Goal: Task Accomplishment & Management: Complete application form

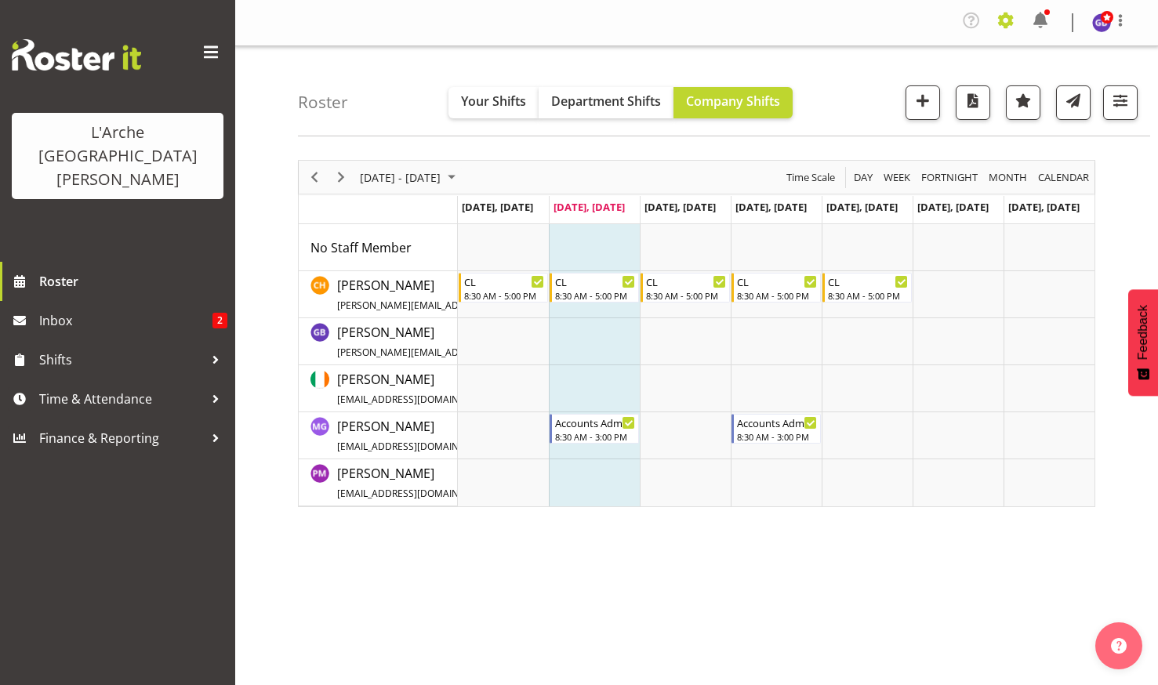
drag, startPoint x: 1005, startPoint y: 16, endPoint x: 1005, endPoint y: 25, distance: 8.6
click at [1005, 16] on span at bounding box center [1006, 20] width 25 height 25
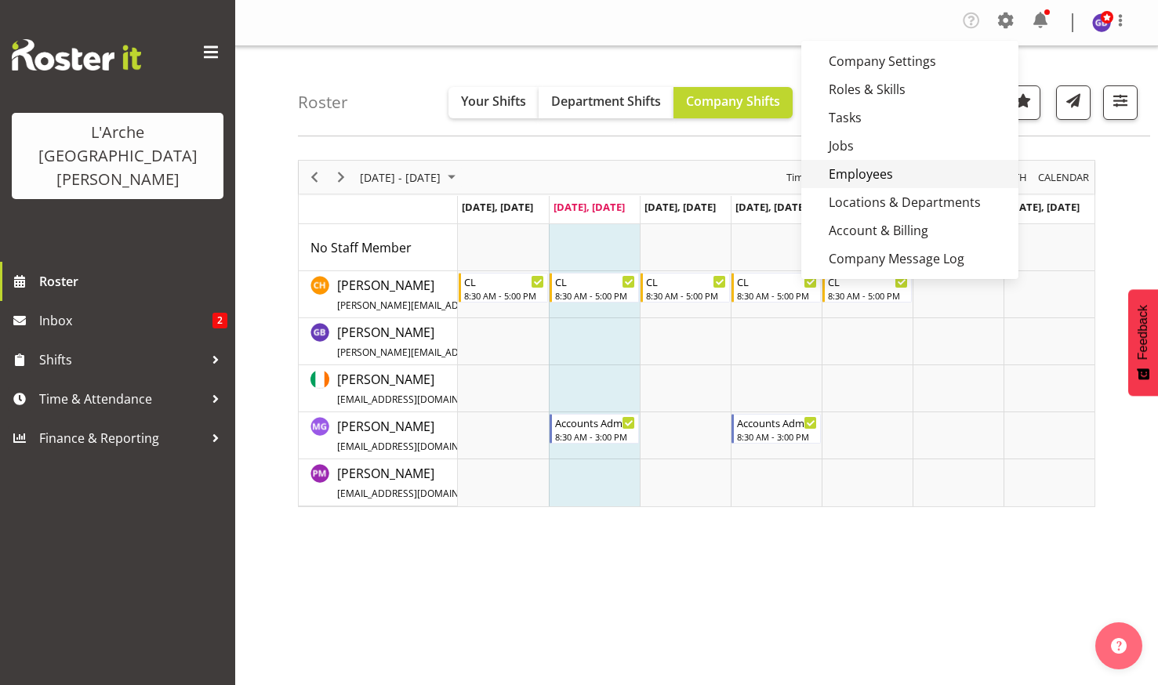
click at [883, 169] on link "Employees" at bounding box center [909, 174] width 217 height 28
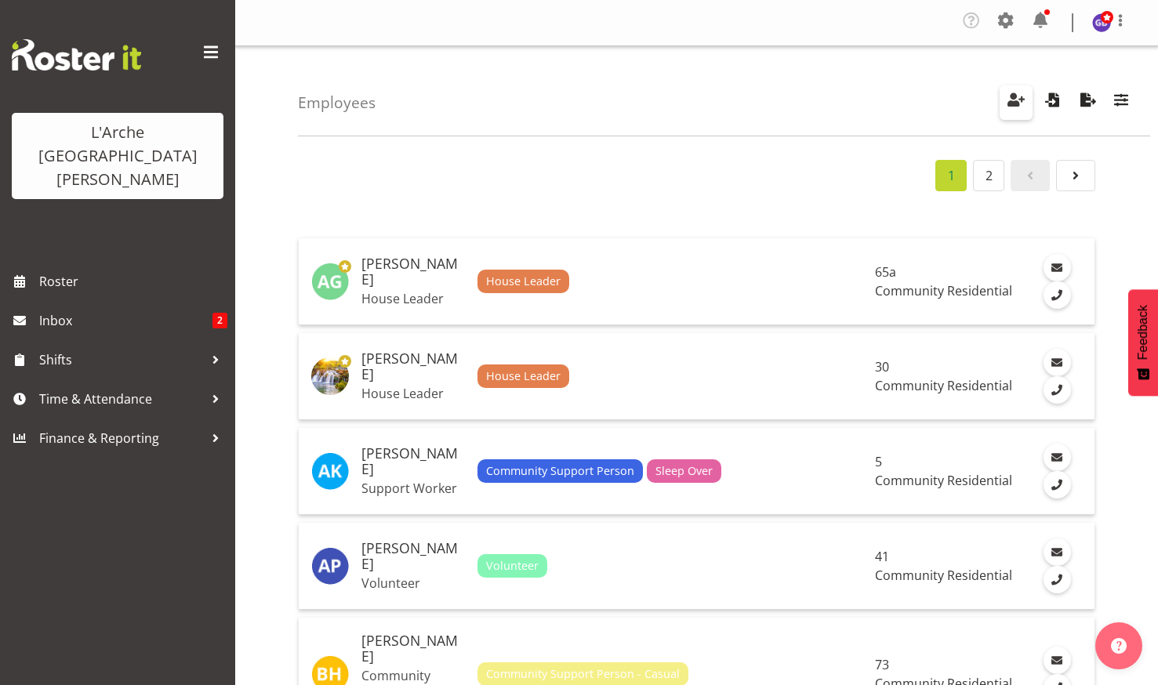
click at [1014, 94] on span "button" at bounding box center [1016, 99] width 20 height 20
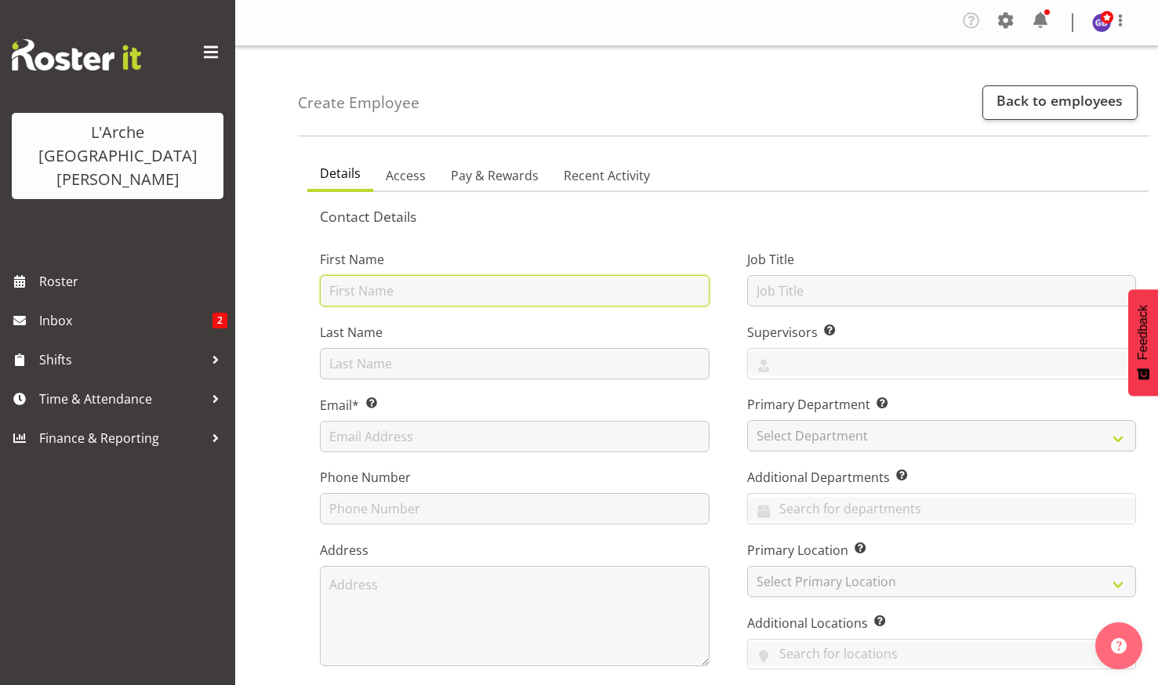
click at [336, 289] on input "text" at bounding box center [515, 290] width 390 height 31
type input "Manpreet"
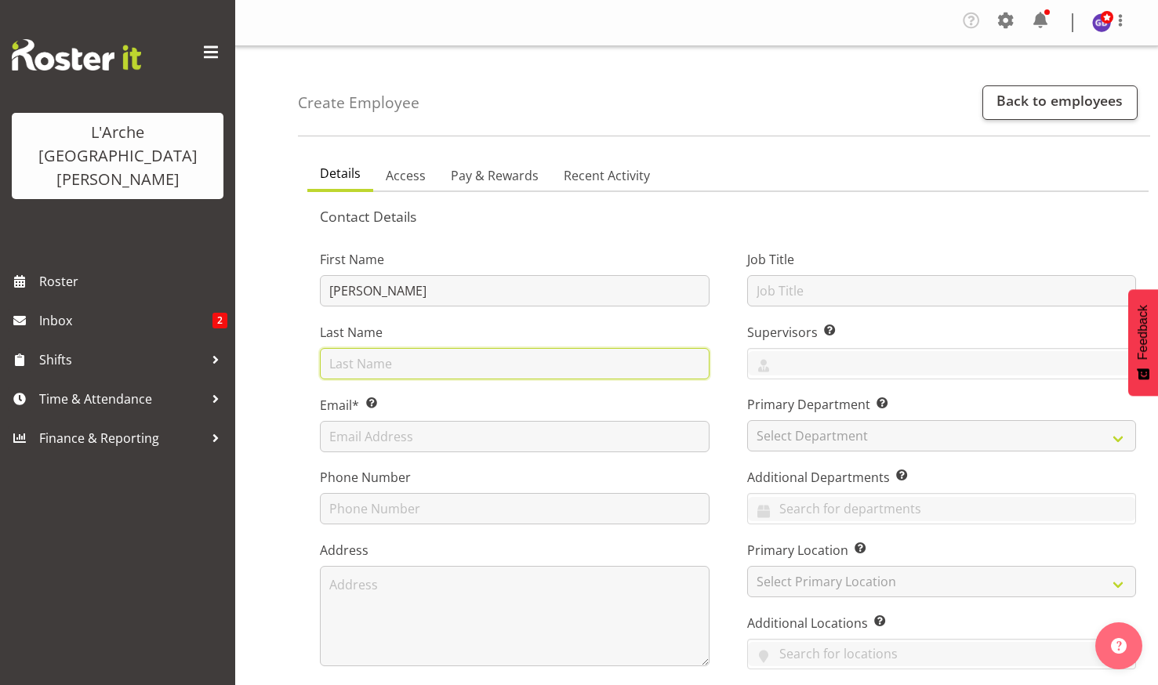
click at [340, 363] on input "text" at bounding box center [515, 363] width 390 height 31
type input "Kaur"
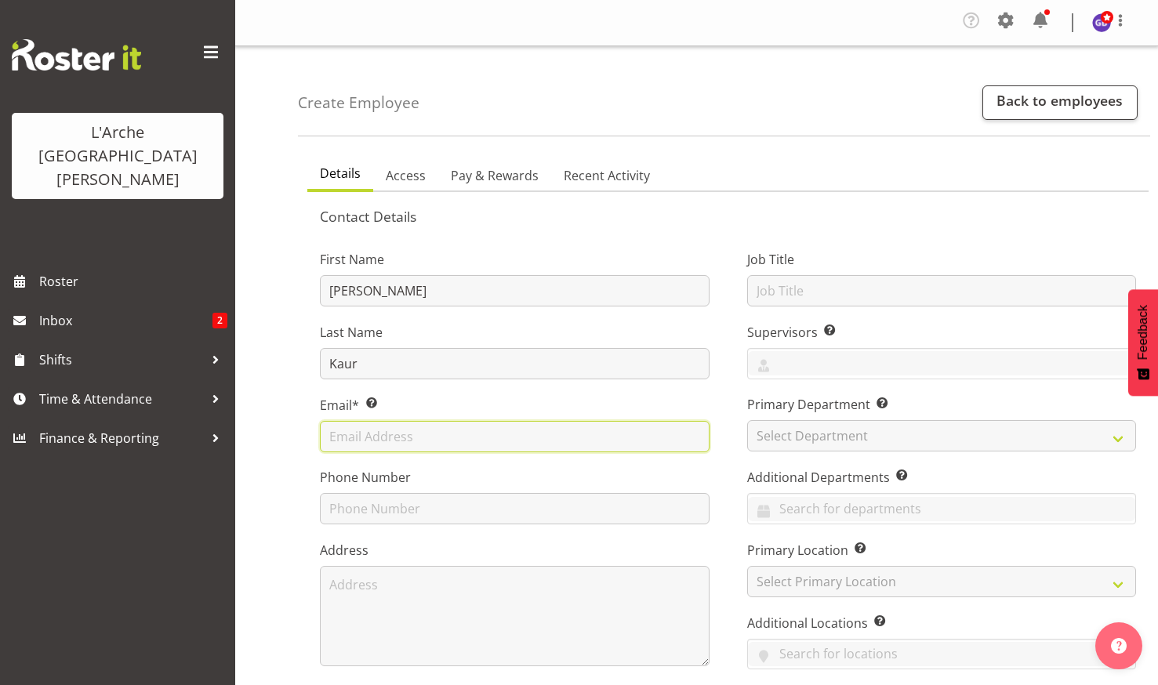
click at [330, 438] on input "text" at bounding box center [515, 436] width 390 height 31
type input "msandhu33@yahoo.com"
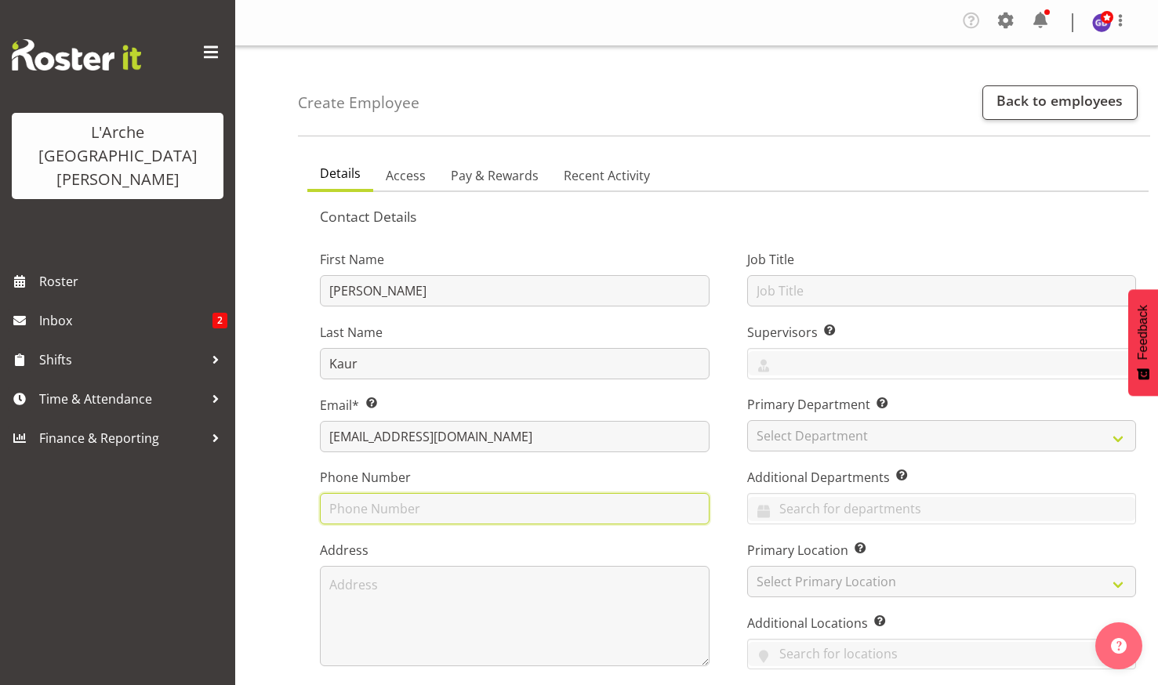
click at [334, 511] on input "text" at bounding box center [515, 508] width 390 height 31
type input "0273198708"
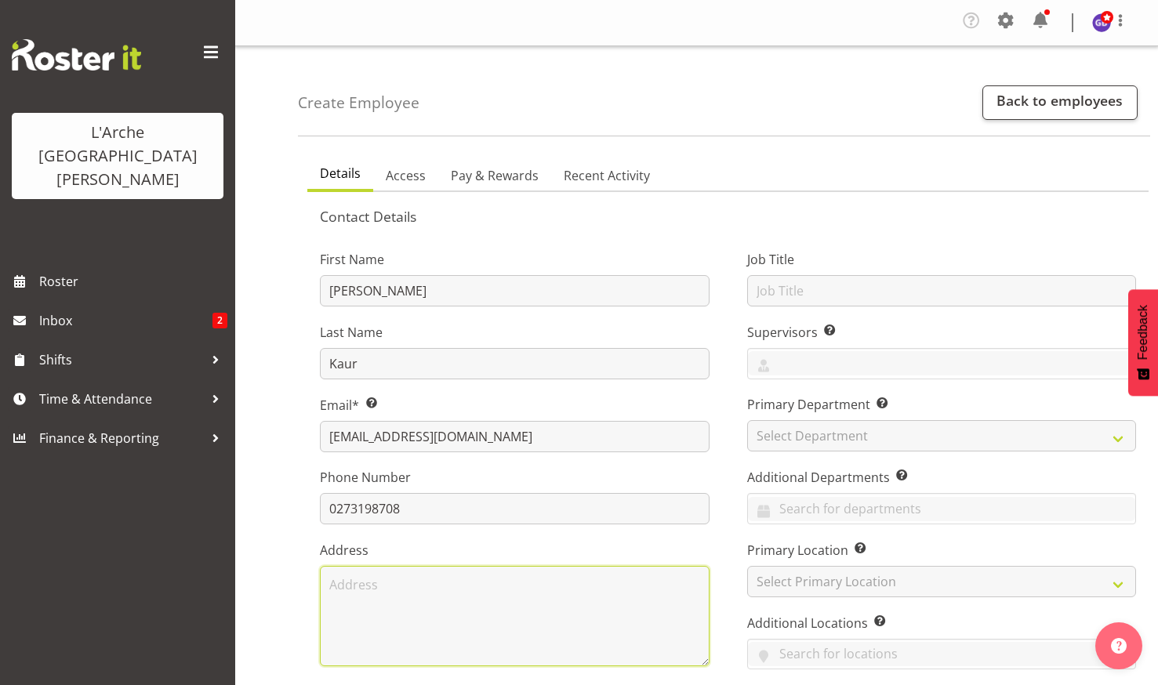
click at [345, 588] on textarea at bounding box center [515, 616] width 390 height 100
click at [449, 582] on textarea "1/21D Forest Glen" at bounding box center [515, 616] width 390 height 100
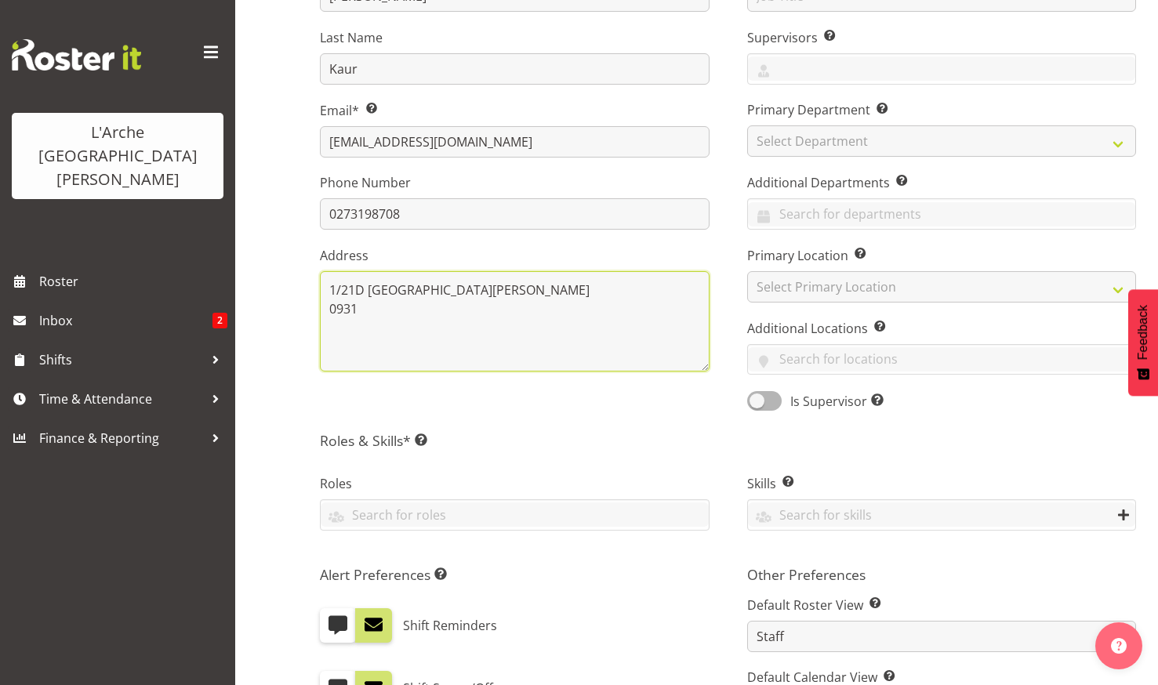
scroll to position [314, 0]
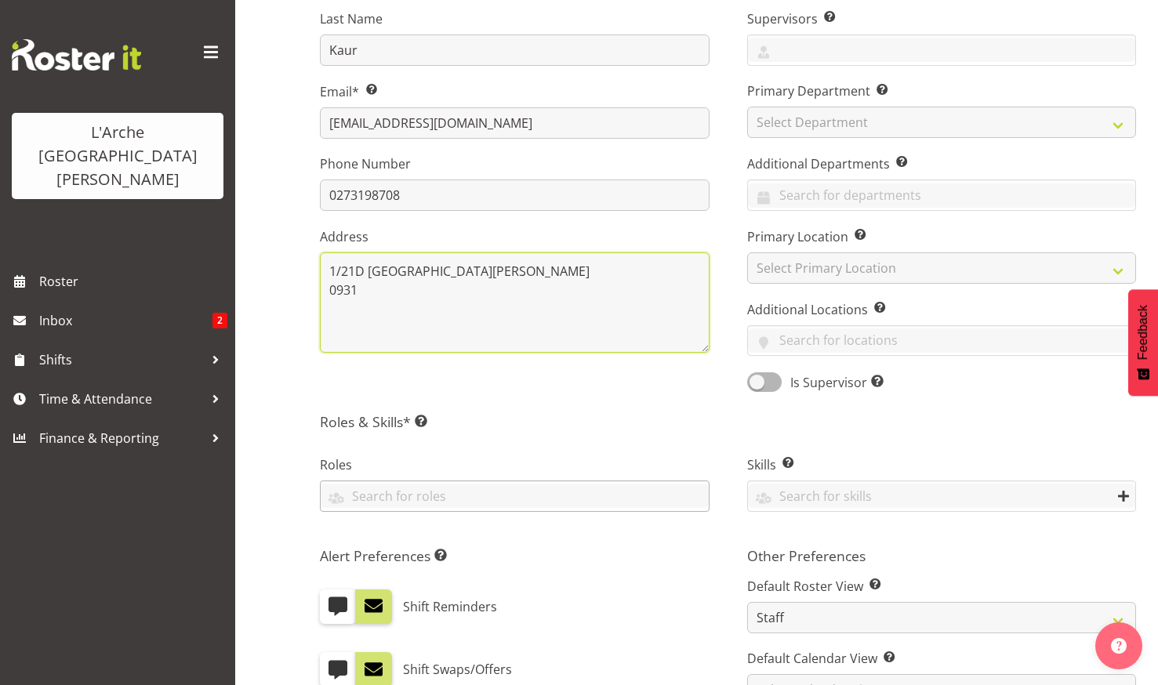
type textarea "1/21D Forest Glen Orewa 0931"
click at [372, 494] on input "text" at bounding box center [515, 496] width 388 height 24
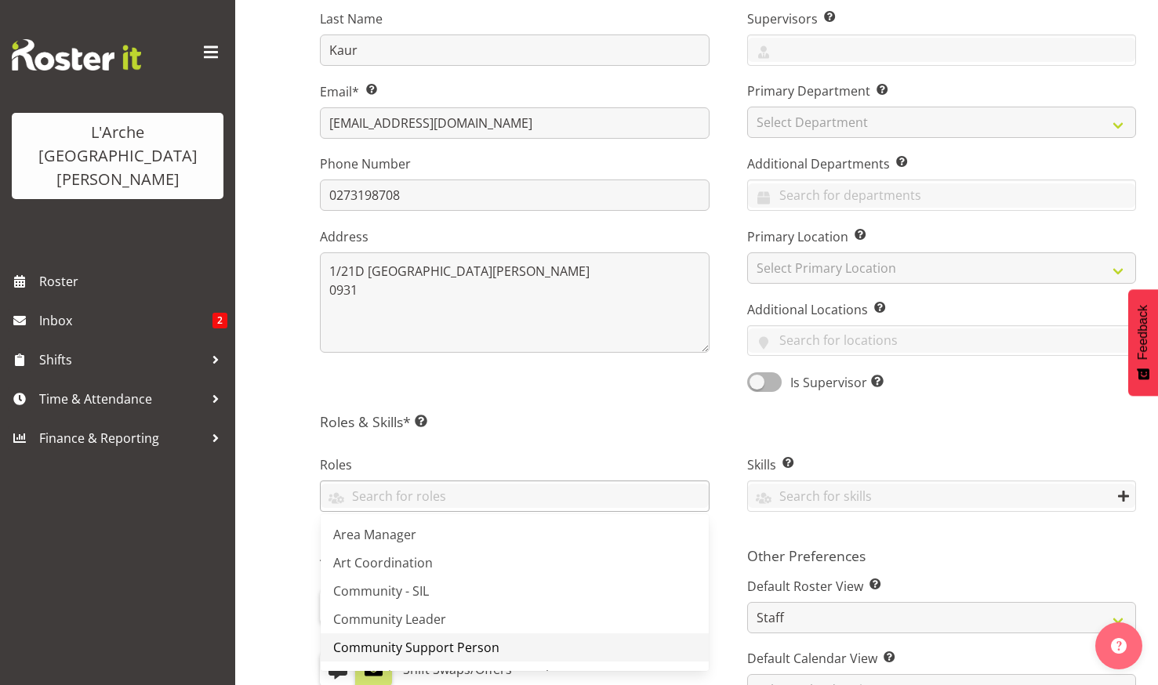
click at [408, 645] on span "Community Support Person" at bounding box center [416, 647] width 166 height 17
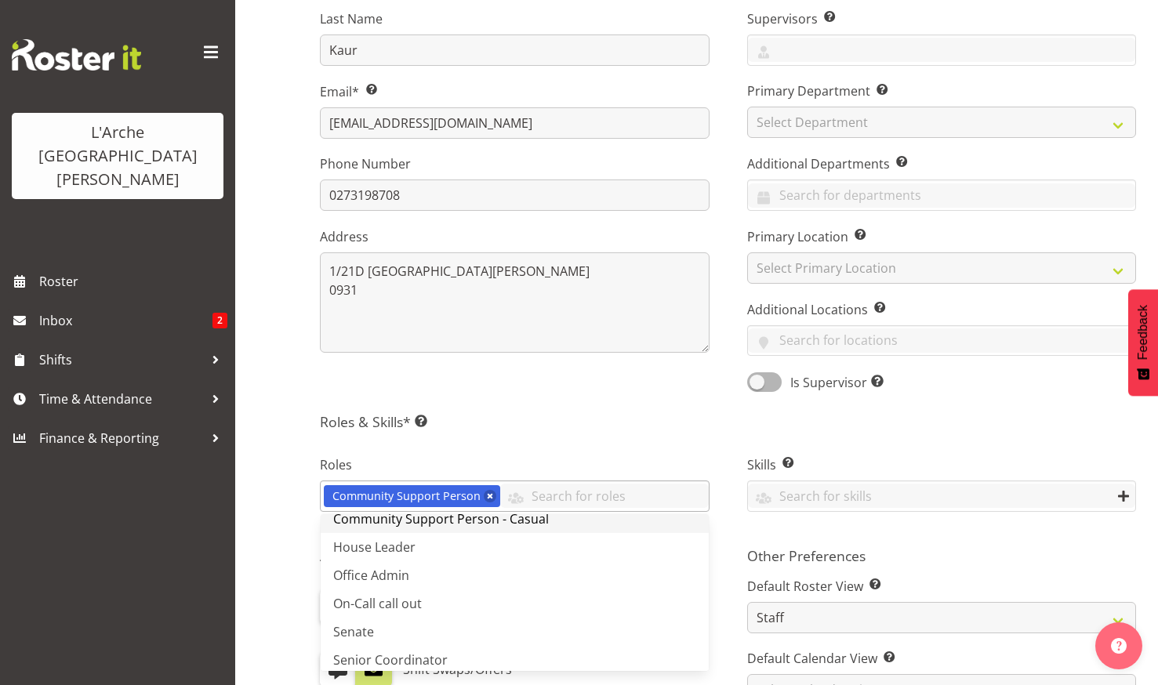
scroll to position [235, 0]
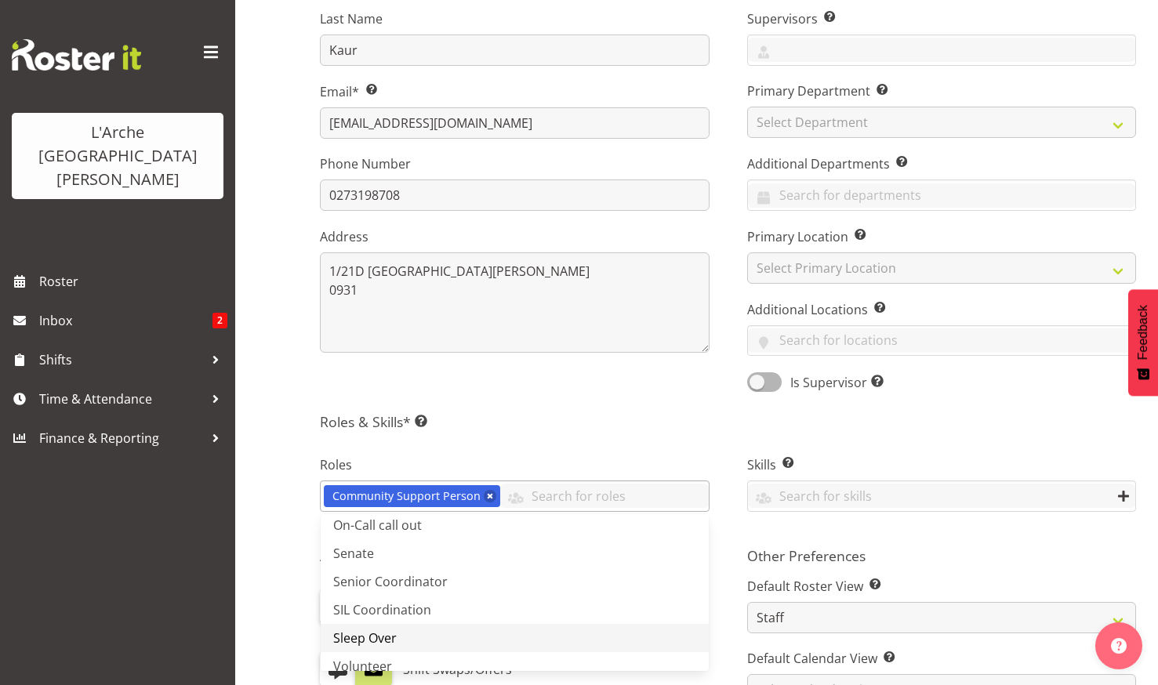
click at [357, 634] on span "Sleep Over" at bounding box center [365, 638] width 64 height 17
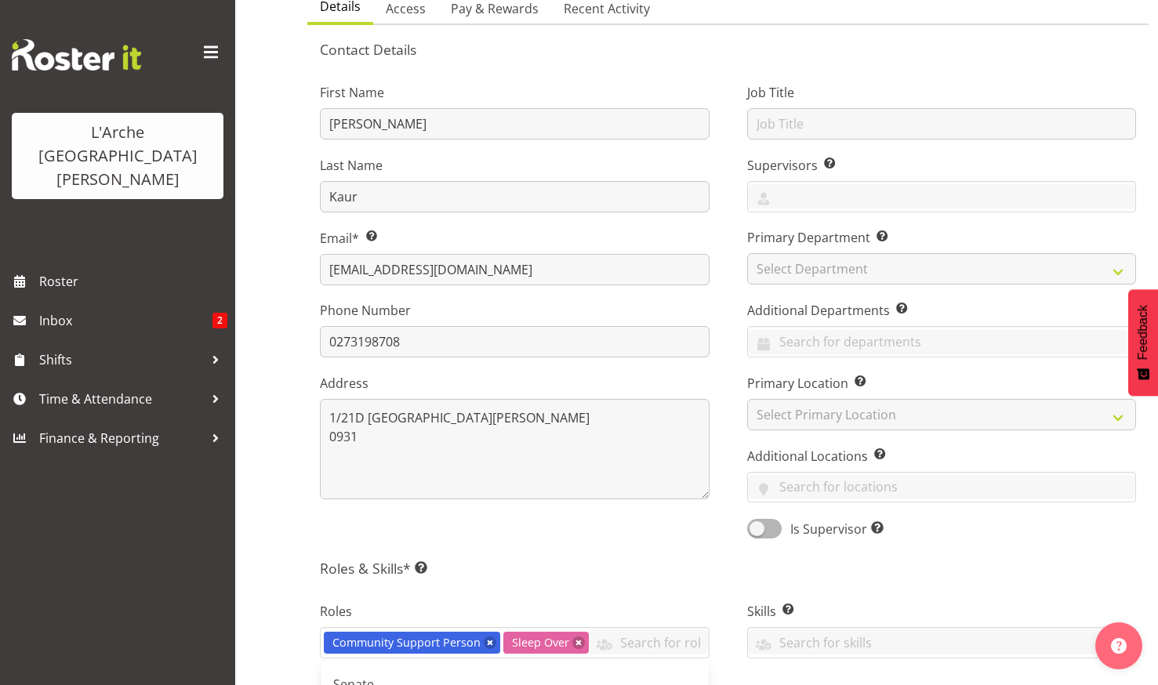
scroll to position [78, 0]
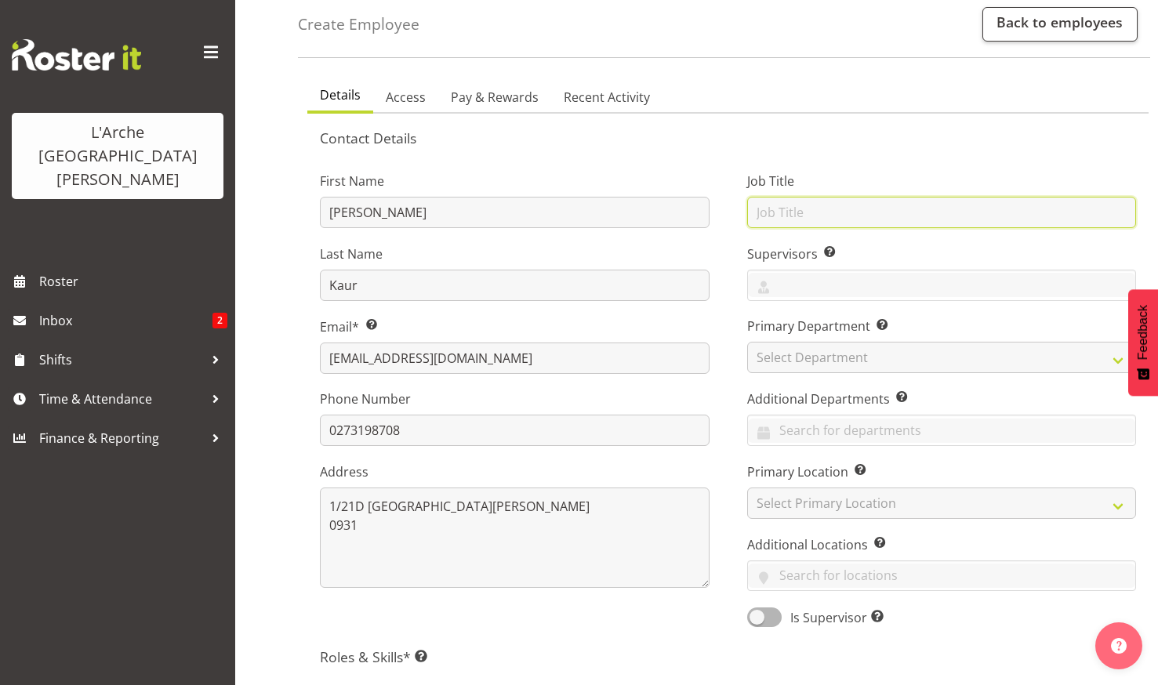
click at [779, 205] on input "text" at bounding box center [942, 212] width 390 height 31
type input "Community Support Person"
click at [769, 283] on input "text" at bounding box center [942, 285] width 388 height 24
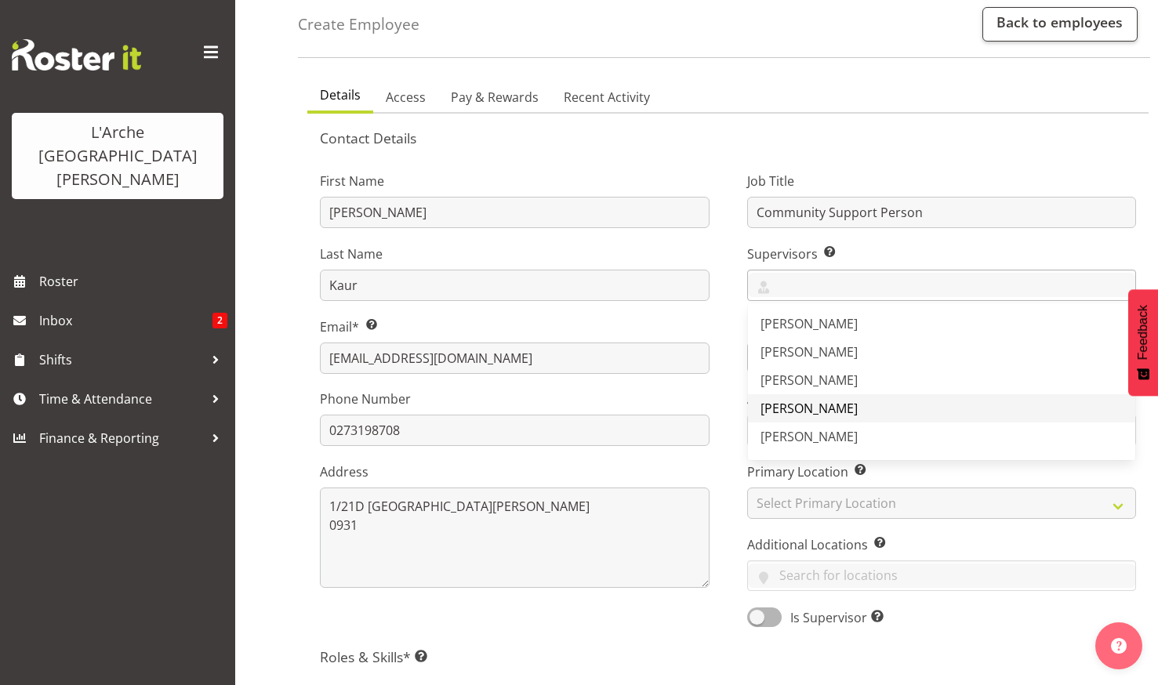
click at [797, 402] on span "[PERSON_NAME]" at bounding box center [809, 408] width 97 height 17
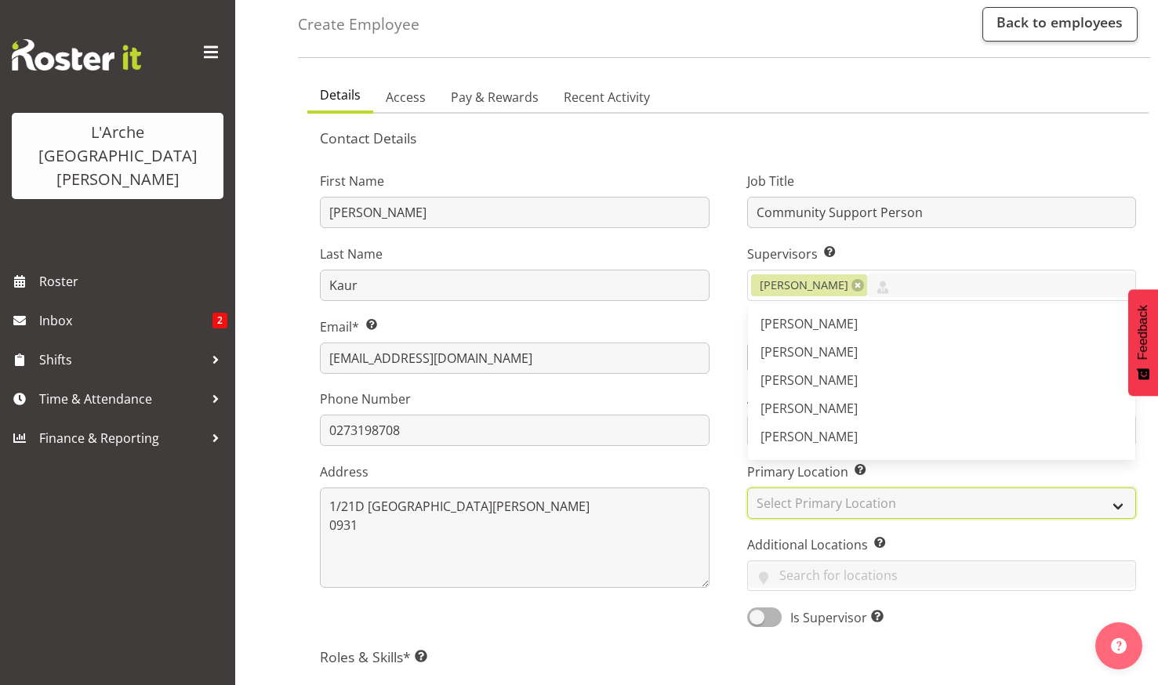
click at [794, 499] on select "Select Primary Location 20 30 41 5 56b 65a 73 Art and Music Helensville Art Hen…" at bounding box center [942, 503] width 390 height 31
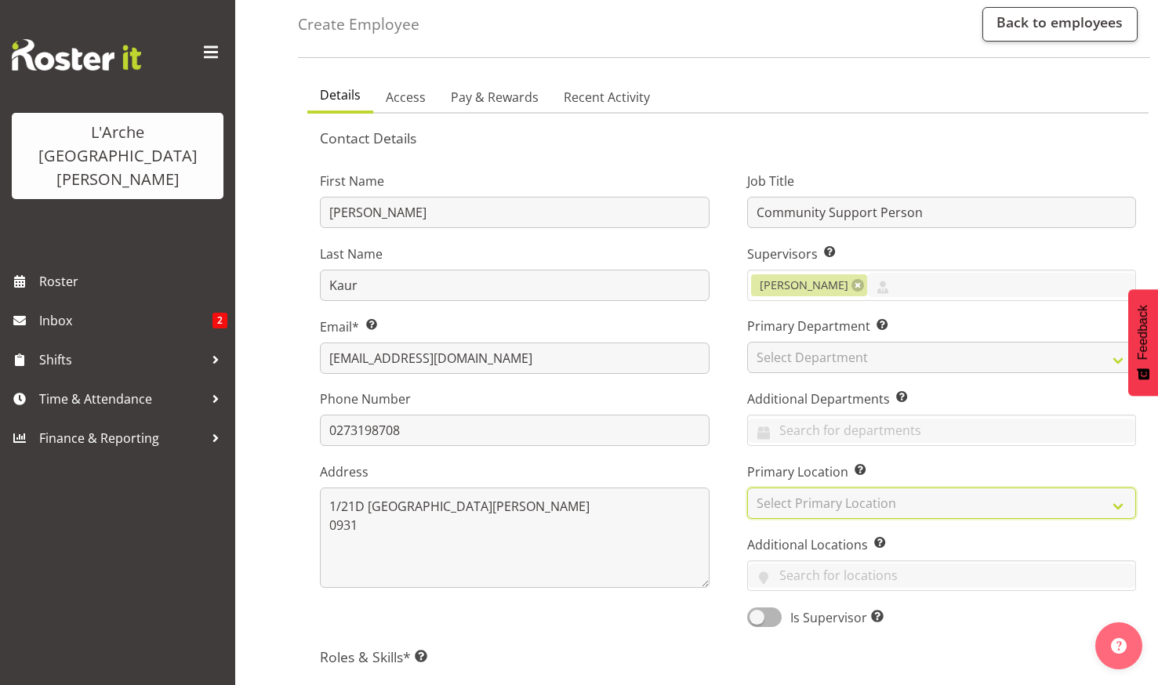
select select "17"
click at [747, 488] on select "Select Primary Location 20 30 41 5 56b 65a 73 Art and Music Helensville Art Hen…" at bounding box center [942, 503] width 390 height 31
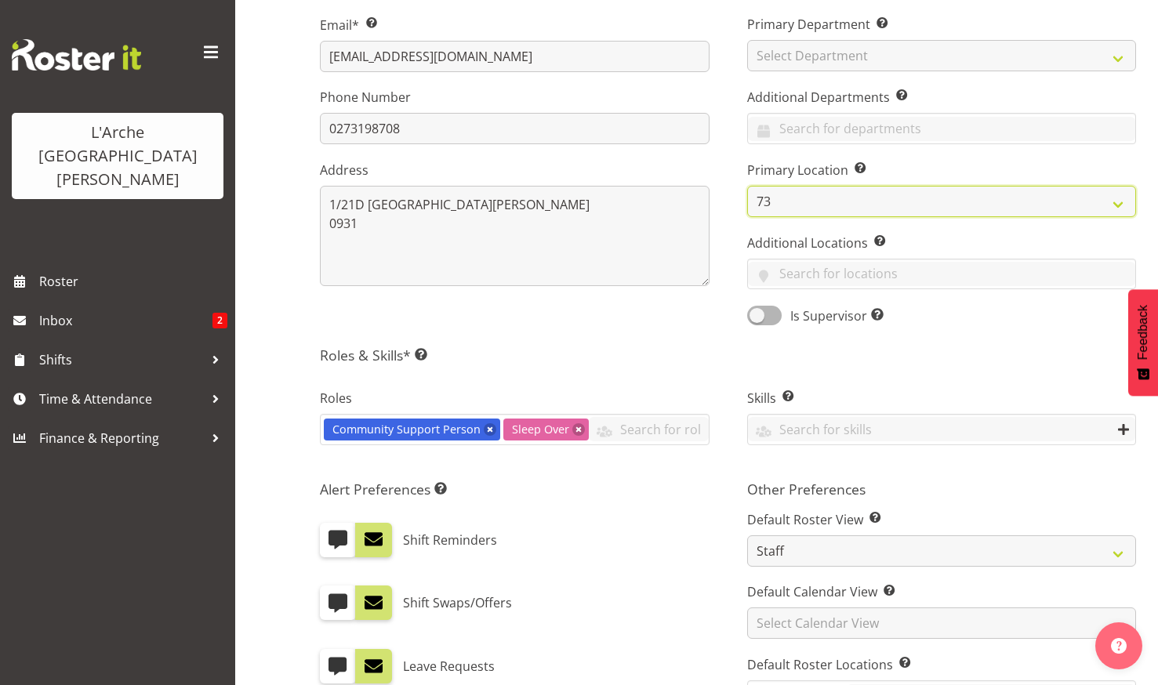
scroll to position [392, 0]
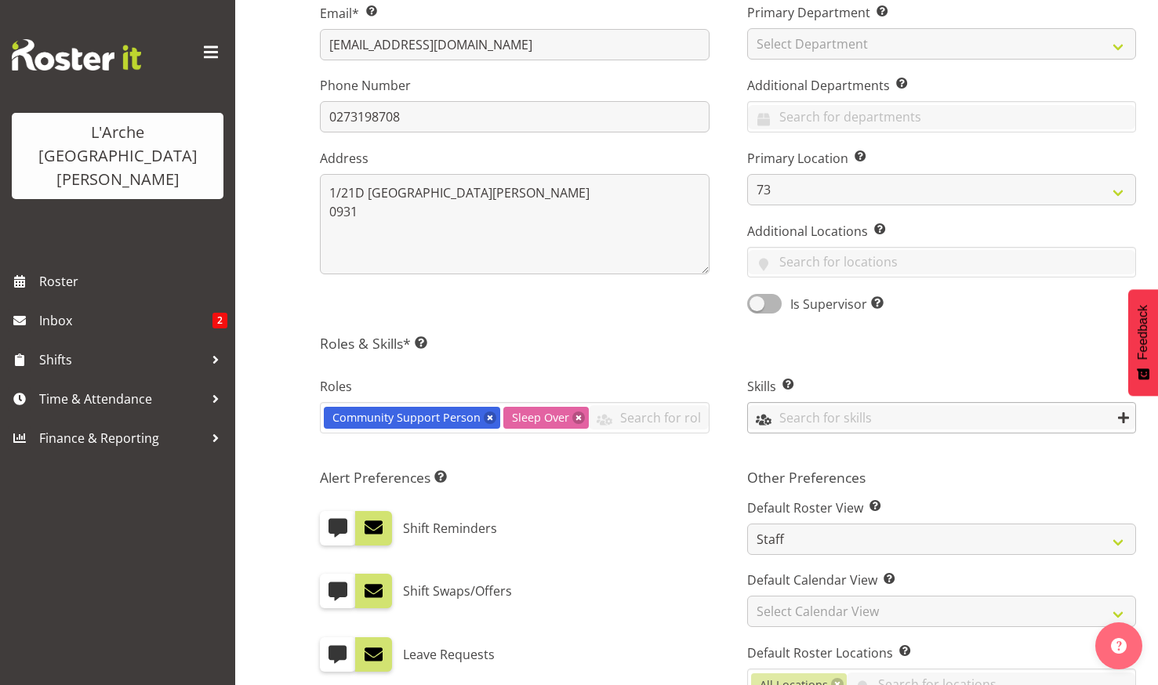
click at [818, 419] on input "text" at bounding box center [942, 417] width 388 height 24
click at [861, 332] on div "Contact Details First Name Manpreet Last Name Kaur Email* This is a required fi…" at bounding box center [728, 347] width 816 height 1062
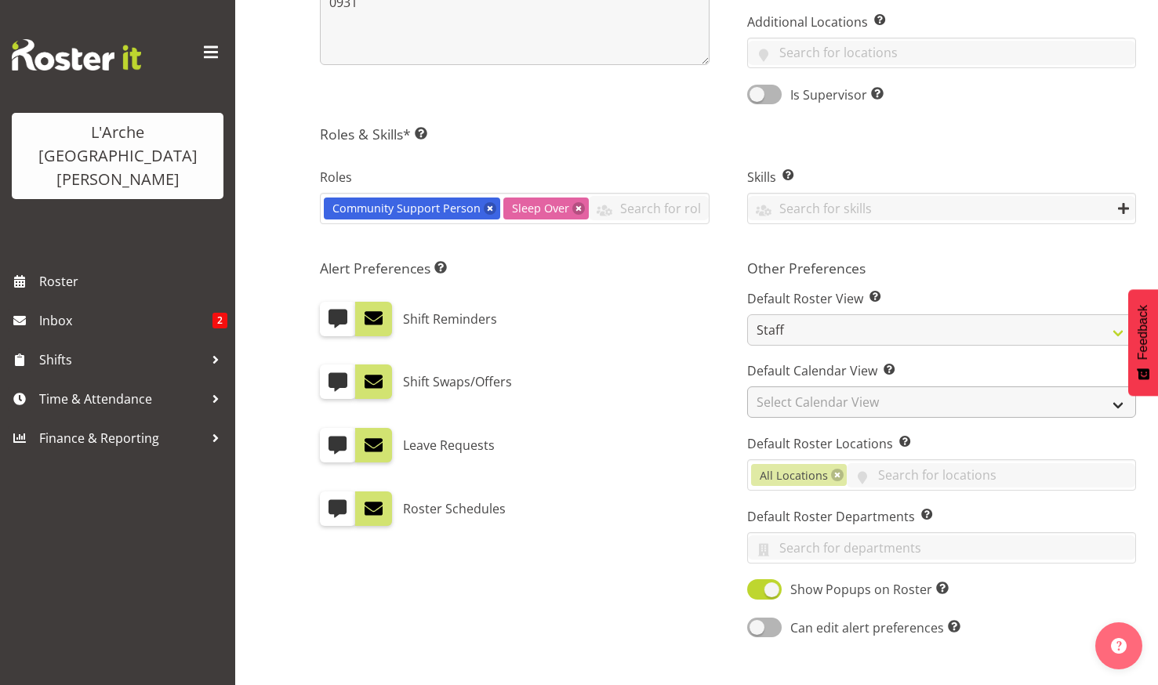
scroll to position [627, 0]
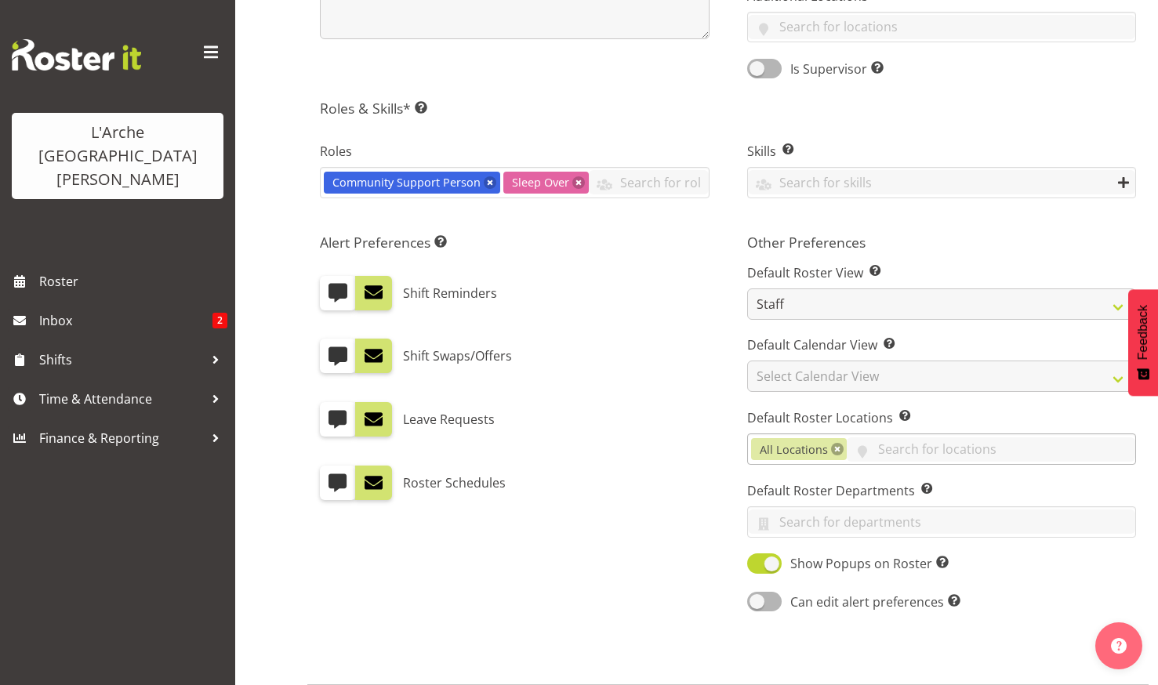
click at [834, 446] on link at bounding box center [837, 449] width 13 height 13
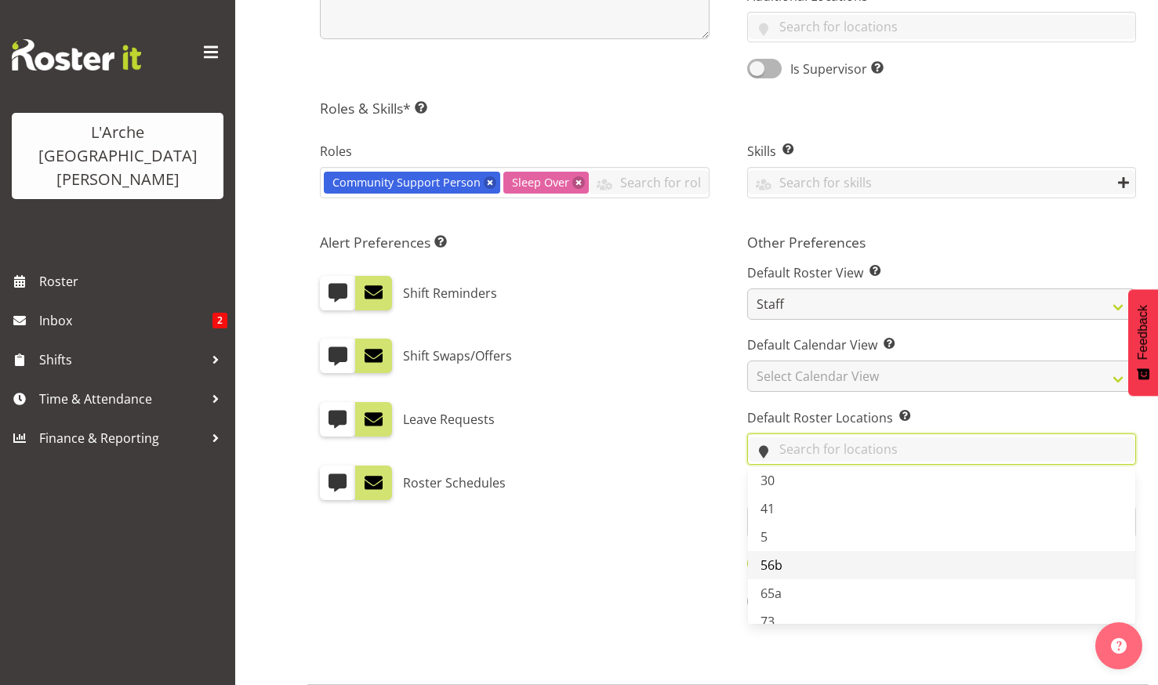
scroll to position [78, 0]
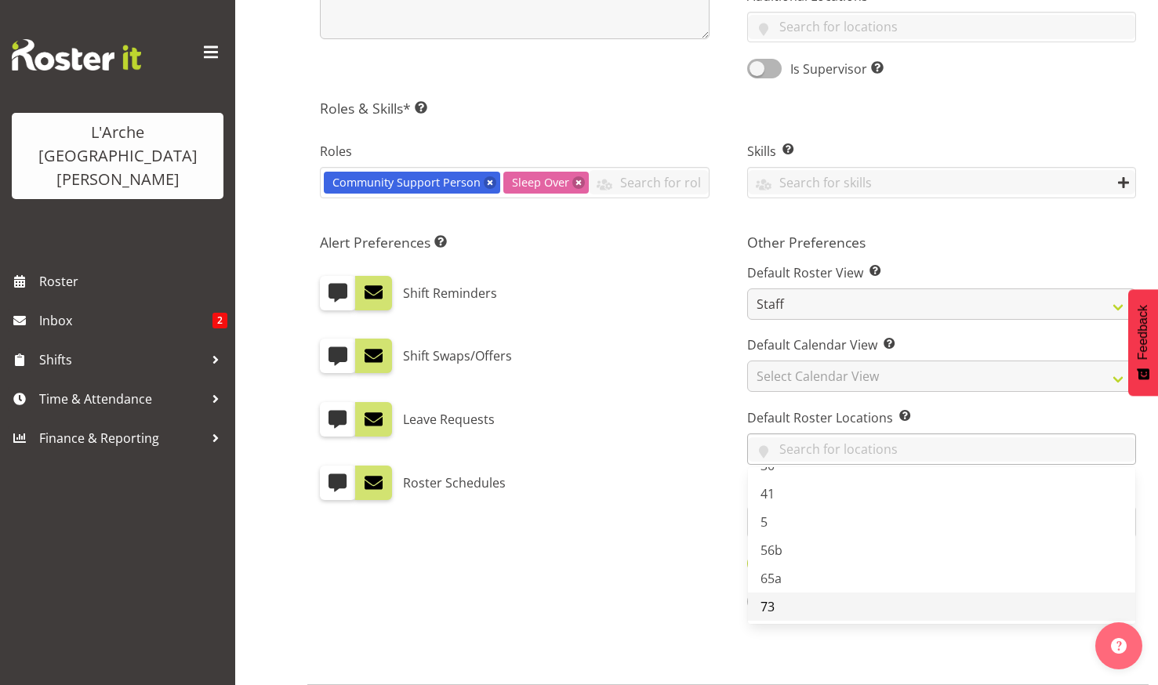
click at [765, 599] on span "73" at bounding box center [768, 606] width 14 height 17
click at [675, 457] on div "Roster Schedules" at bounding box center [515, 476] width 390 height 47
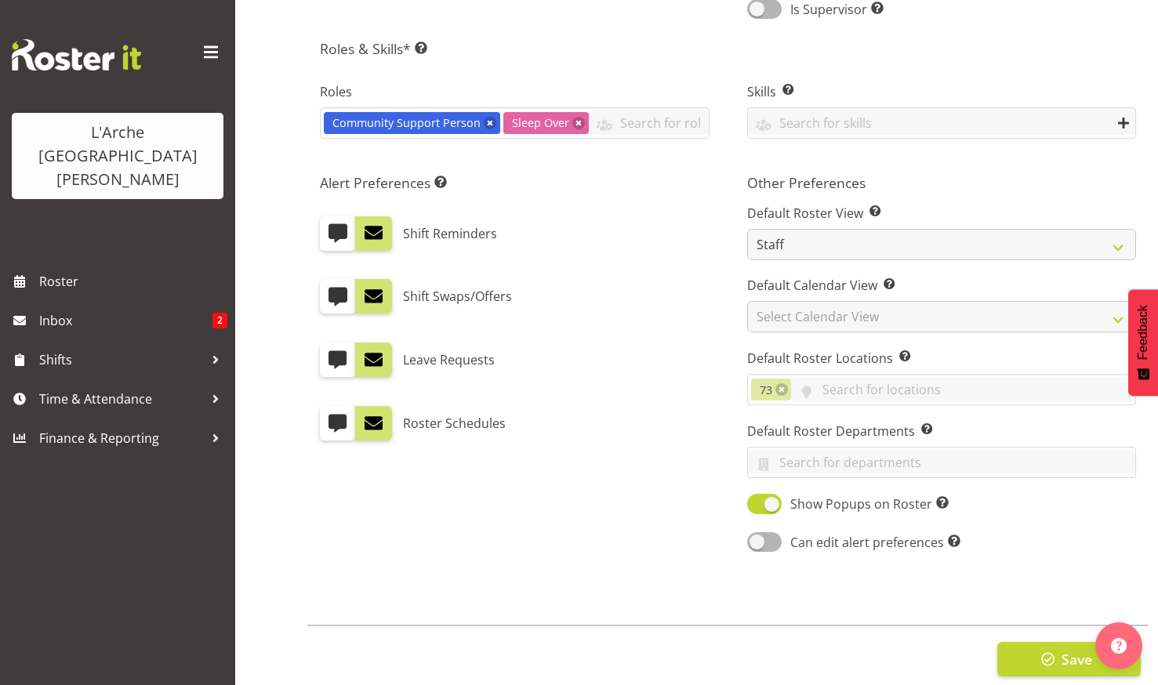
scroll to position [715, 0]
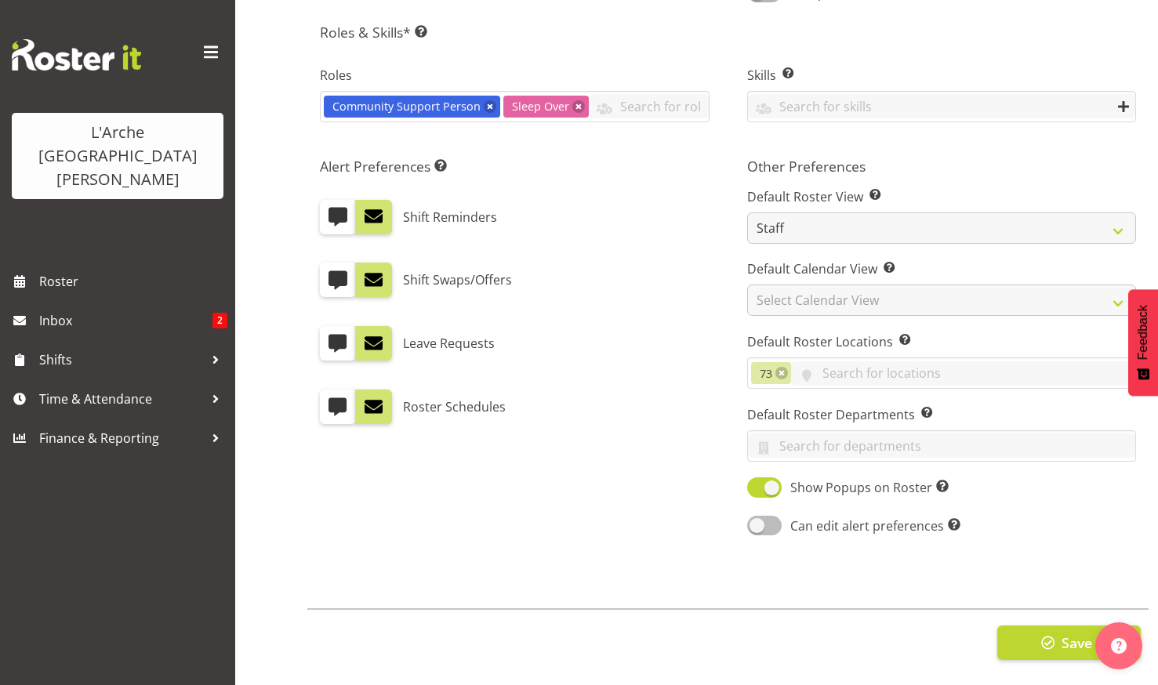
click at [762, 516] on span at bounding box center [764, 526] width 35 height 20
click at [758, 521] on input "Can edit alert preferences Allow employee to edit their own alert preferences" at bounding box center [752, 526] width 10 height 10
checkbox input "true"
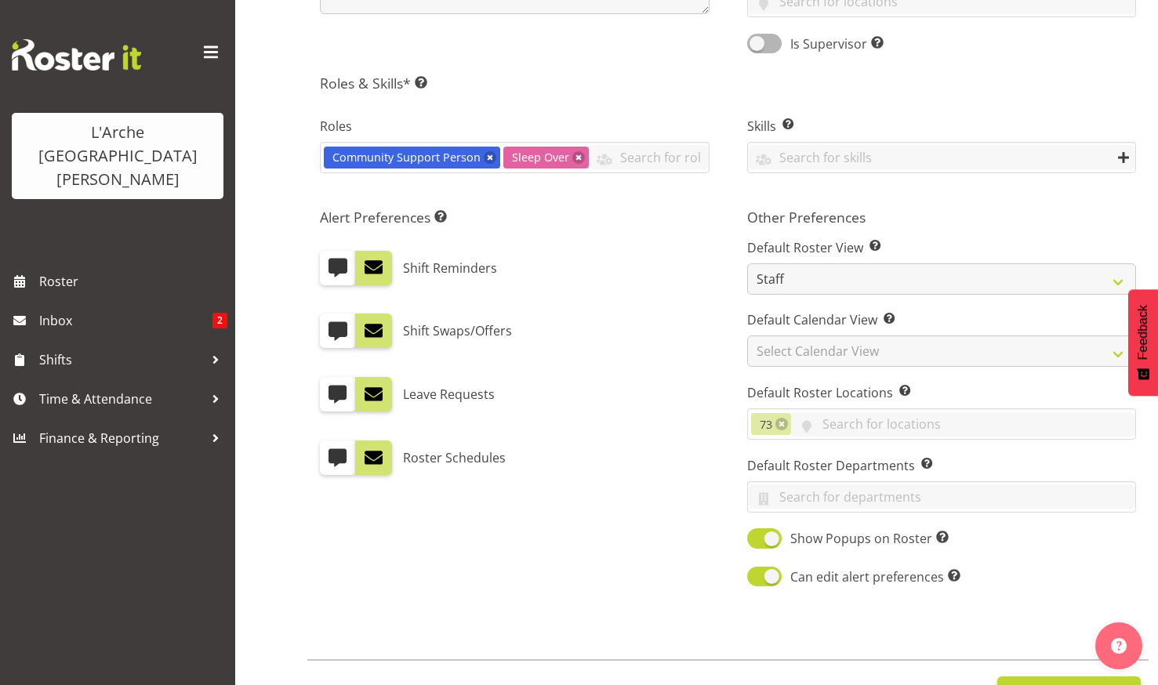
scroll to position [637, 0]
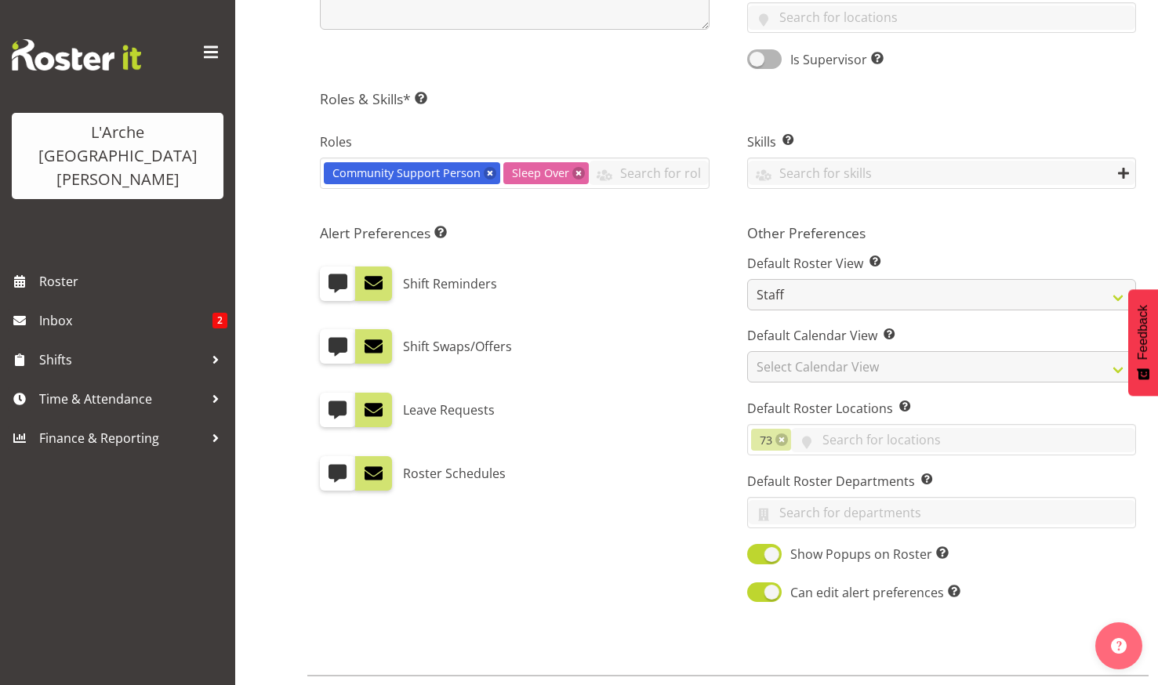
drag, startPoint x: 333, startPoint y: 280, endPoint x: 334, endPoint y: 310, distance: 29.8
click at [333, 282] on span at bounding box center [338, 283] width 20 height 20
click at [330, 282] on input "checkbox" at bounding box center [325, 283] width 10 height 10
checkbox input "true"
drag, startPoint x: 339, startPoint y: 345, endPoint x: 344, endPoint y: 365, distance: 21.1
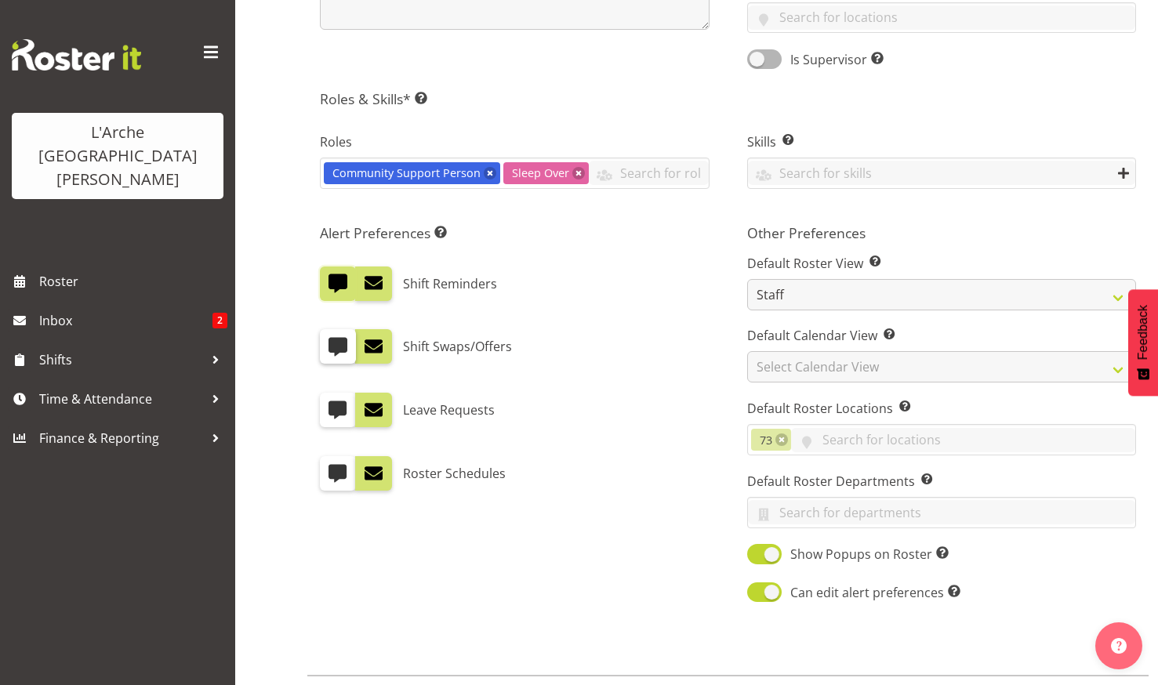
click at [339, 347] on span at bounding box center [338, 346] width 20 height 20
click at [330, 347] on input "checkbox" at bounding box center [325, 347] width 10 height 10
checkbox input "true"
drag, startPoint x: 336, startPoint y: 398, endPoint x: 335, endPoint y: 422, distance: 23.6
click at [332, 403] on label at bounding box center [338, 410] width 36 height 35
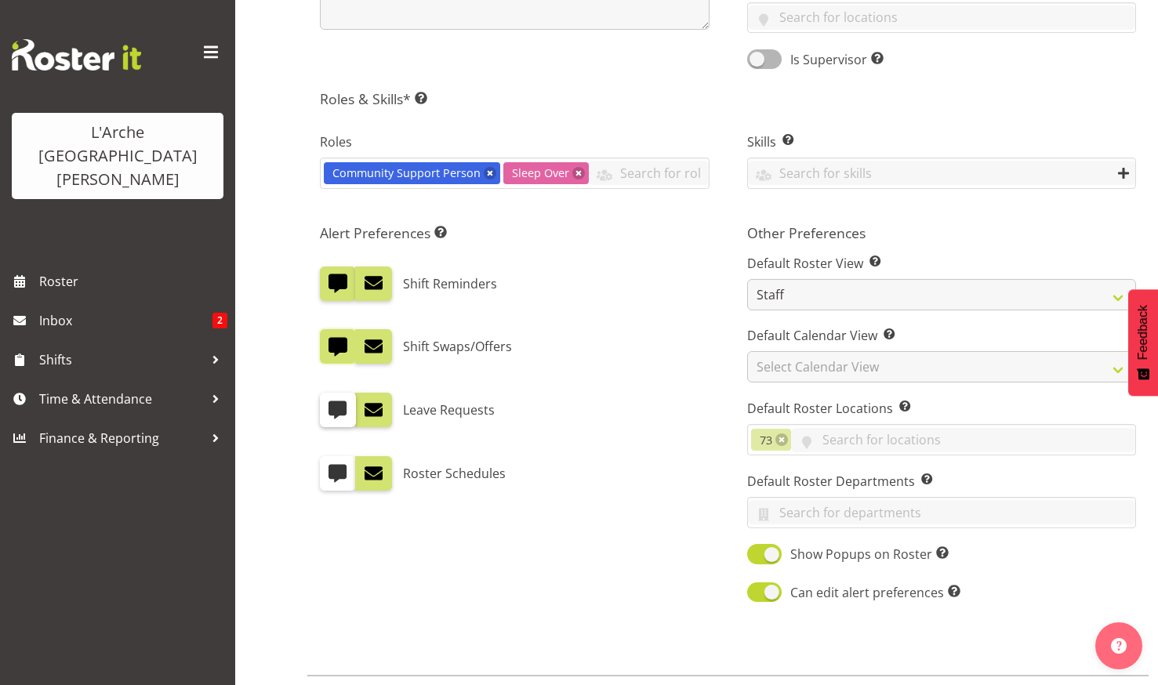
click at [330, 405] on input "checkbox" at bounding box center [325, 410] width 10 height 10
checkbox input "true"
drag, startPoint x: 336, startPoint y: 474, endPoint x: 429, endPoint y: 457, distance: 94.8
click at [336, 474] on span at bounding box center [338, 473] width 20 height 20
click at [330, 474] on input "checkbox" at bounding box center [325, 474] width 10 height 10
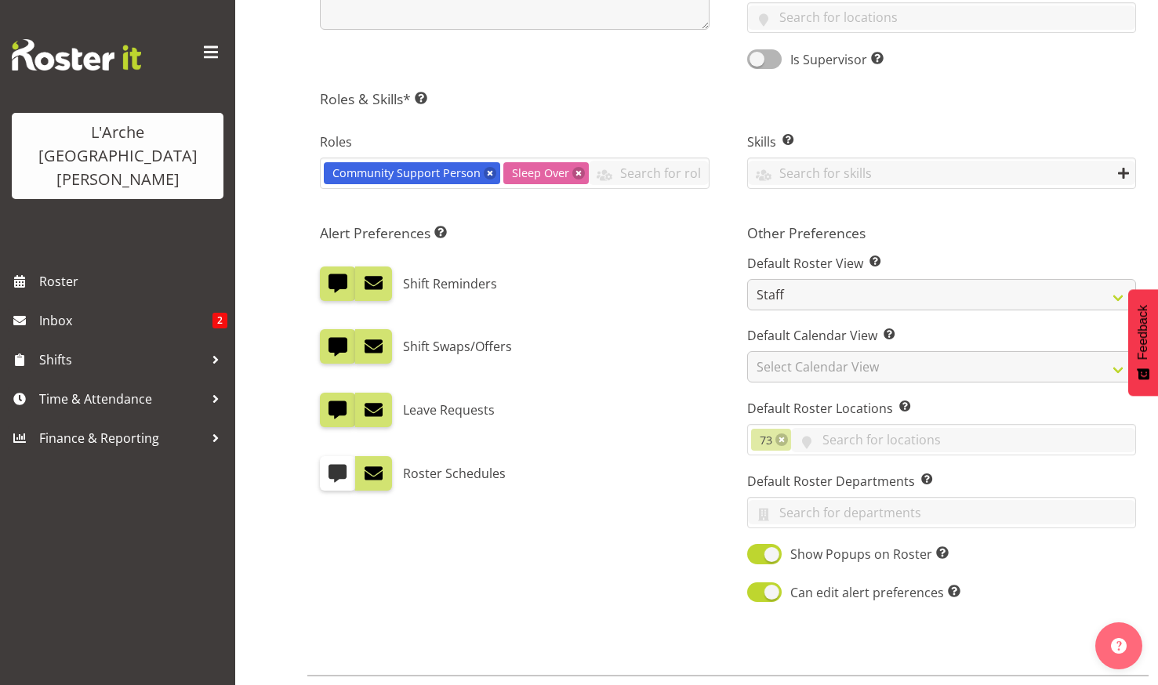
checkbox input "true"
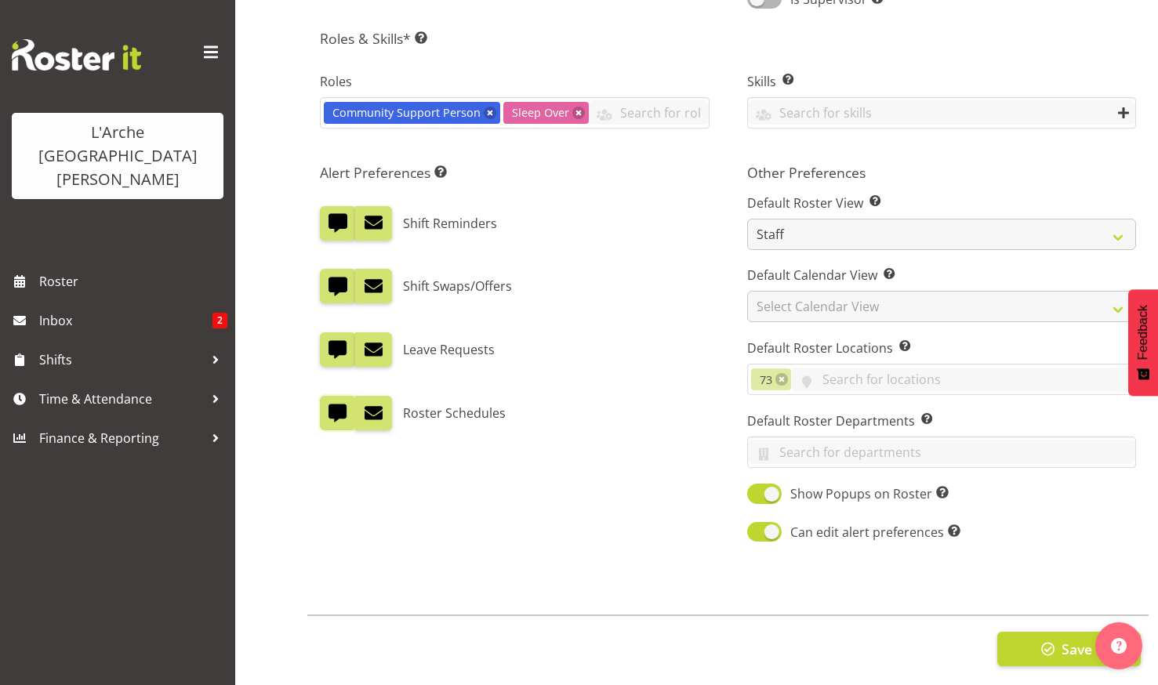
scroll to position [715, 0]
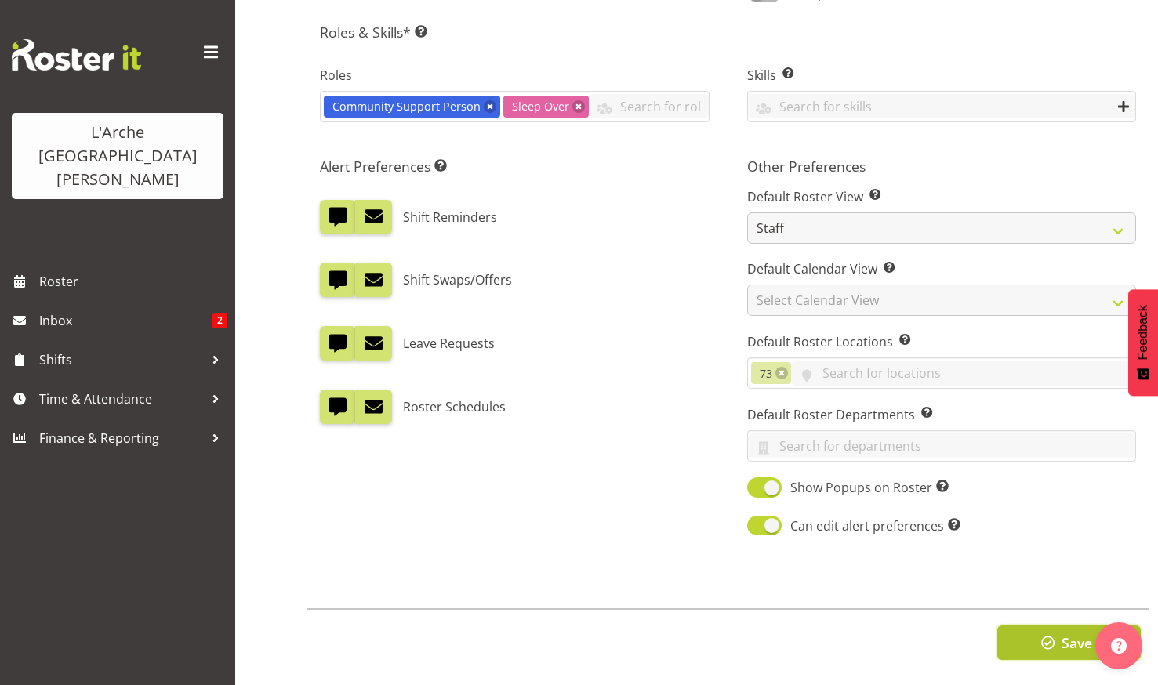
click at [1048, 633] on span "button" at bounding box center [1048, 643] width 20 height 20
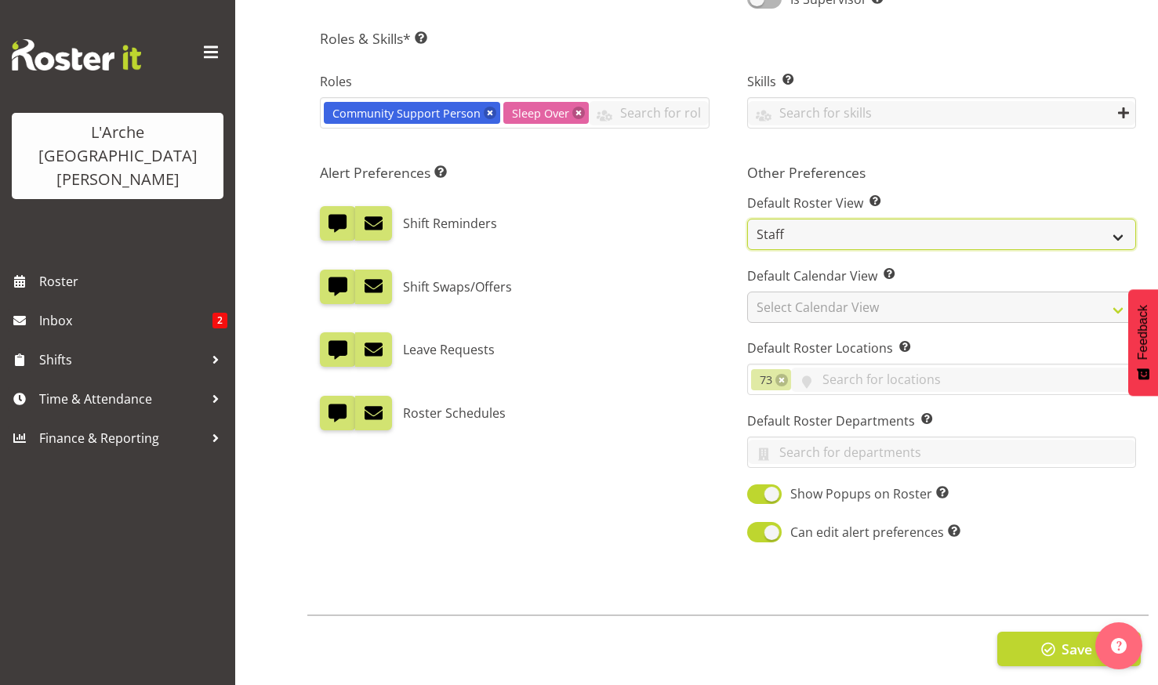
click at [845, 223] on select "Staff Role Shift - Horizontal Shift - Vertical Staff - Location" at bounding box center [942, 234] width 390 height 31
drag, startPoint x: 617, startPoint y: 286, endPoint x: 630, endPoint y: 315, distance: 31.6
click at [617, 286] on div "Shift Swaps/Offers" at bounding box center [515, 287] width 390 height 35
click at [807, 449] on input "text" at bounding box center [942, 452] width 388 height 24
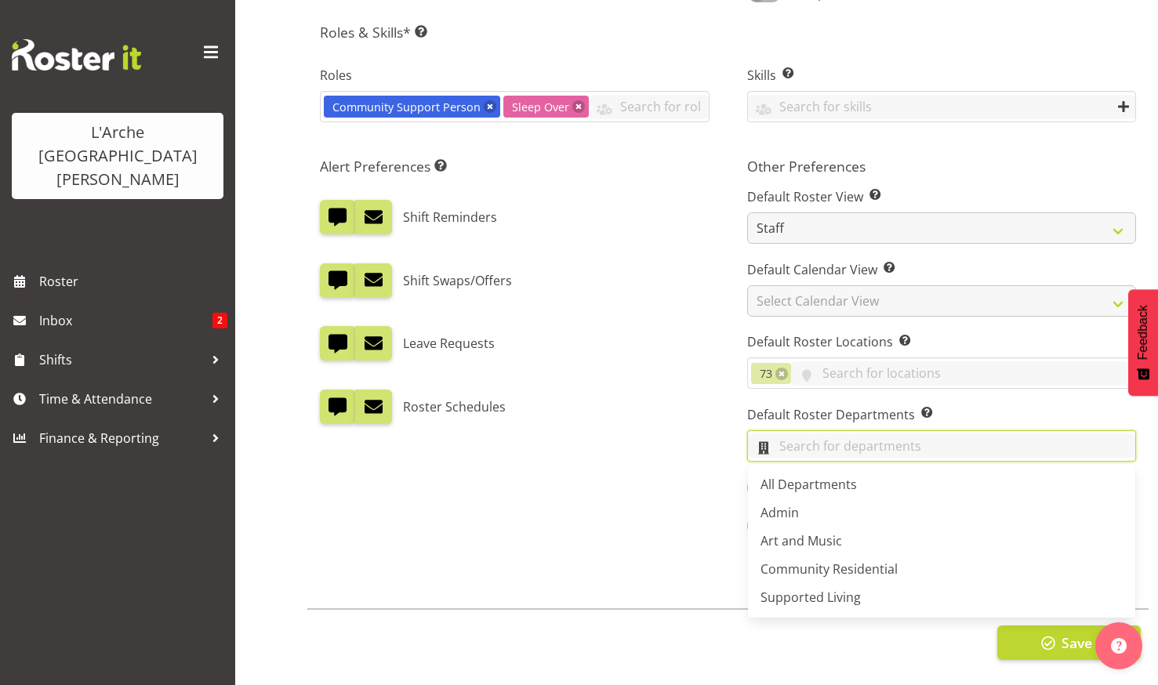
scroll to position [733, 0]
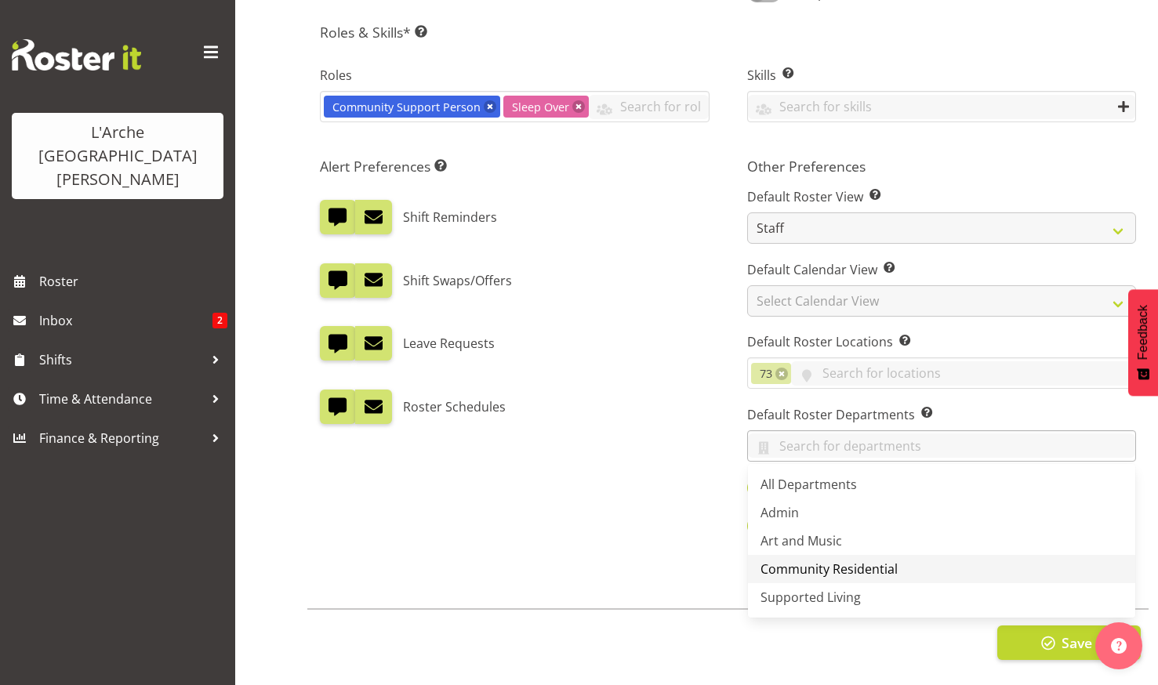
click at [812, 561] on span "Community Residential" at bounding box center [829, 569] width 137 height 17
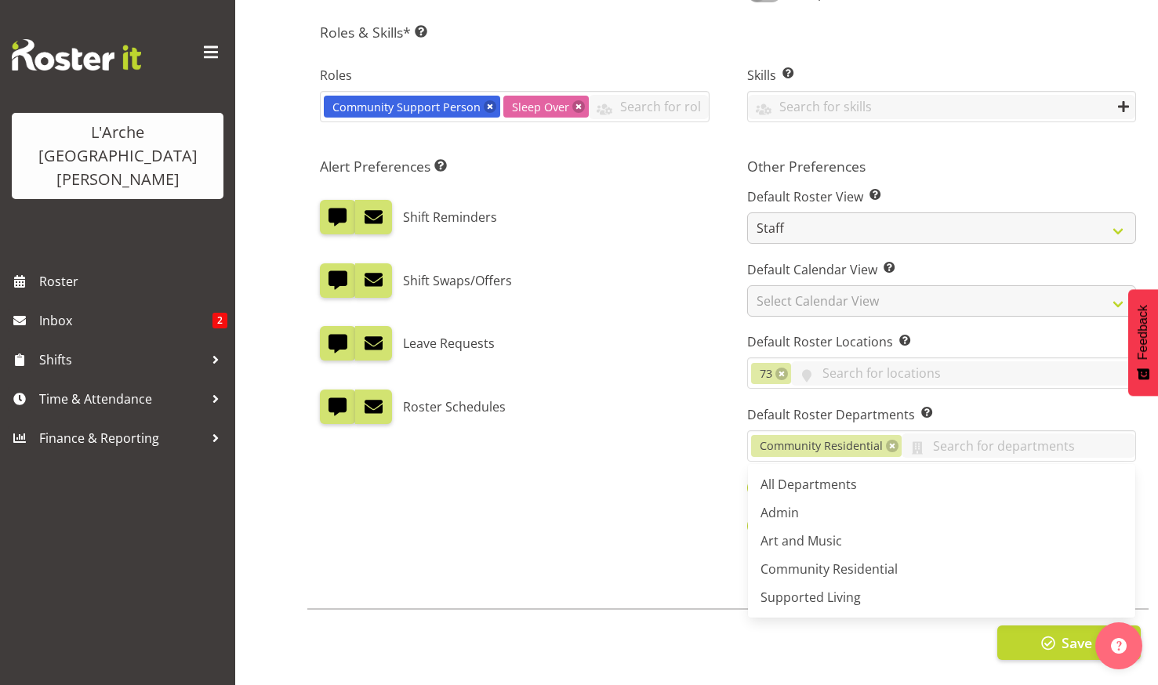
click at [629, 430] on div "Alert Preferences Specifies what type(s) of communication the employee will rec…" at bounding box center [514, 348] width 427 height 400
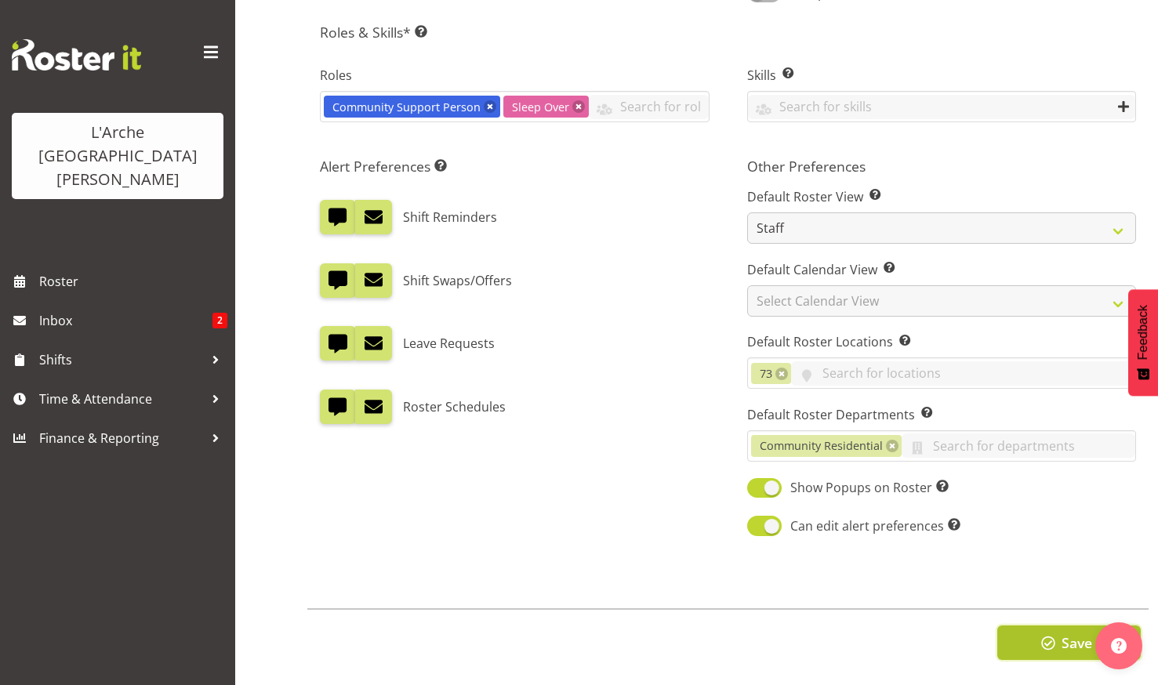
click at [1066, 633] on span "Save" at bounding box center [1077, 643] width 31 height 20
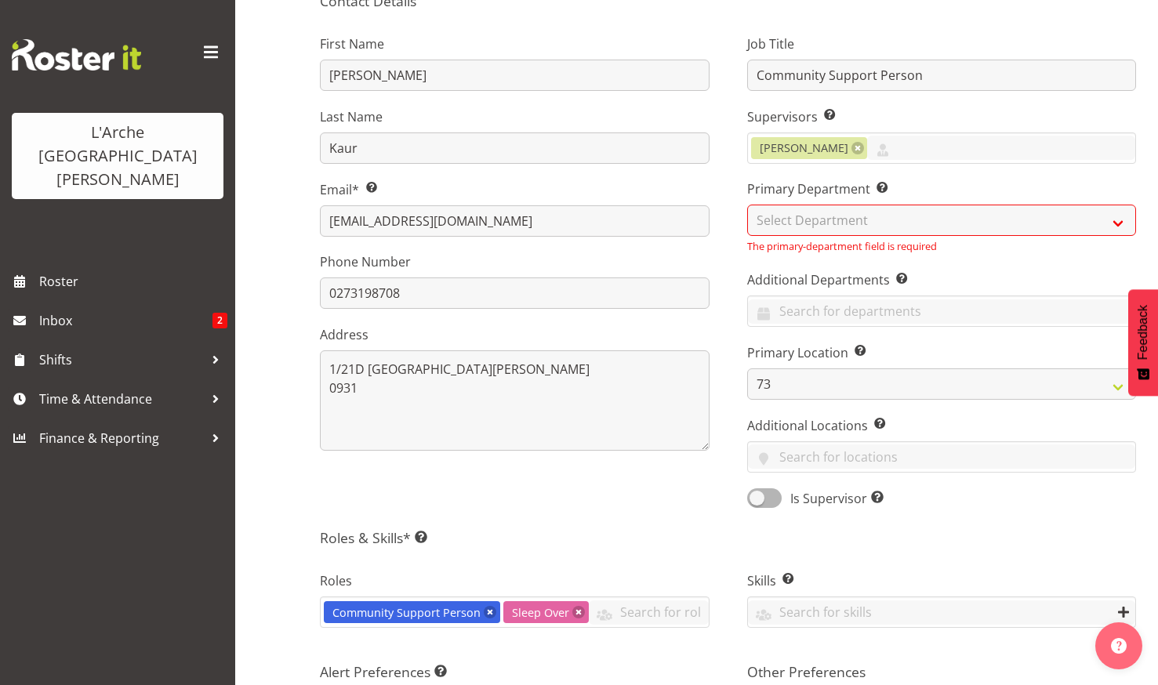
scroll to position [184, 0]
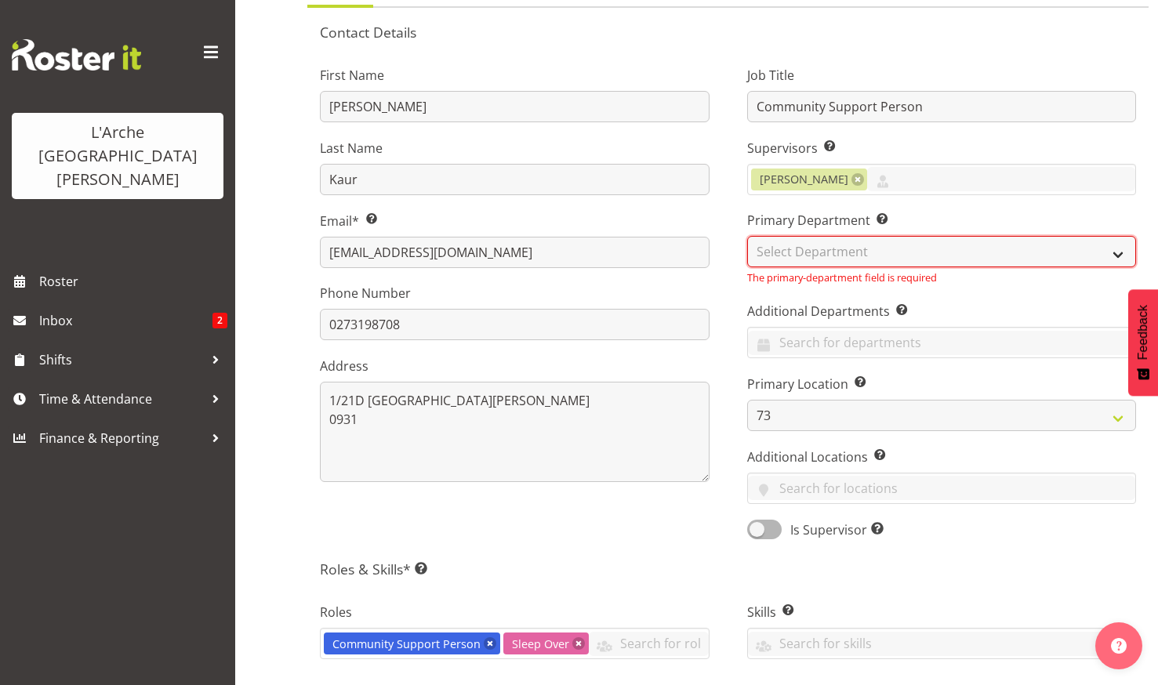
click at [896, 237] on select "Select Department Admin Art and Music Community Residential Supported Living" at bounding box center [942, 251] width 390 height 31
select select "4"
click at [747, 236] on select "Select Department Admin Art and Music Community Residential Supported Living" at bounding box center [942, 251] width 390 height 31
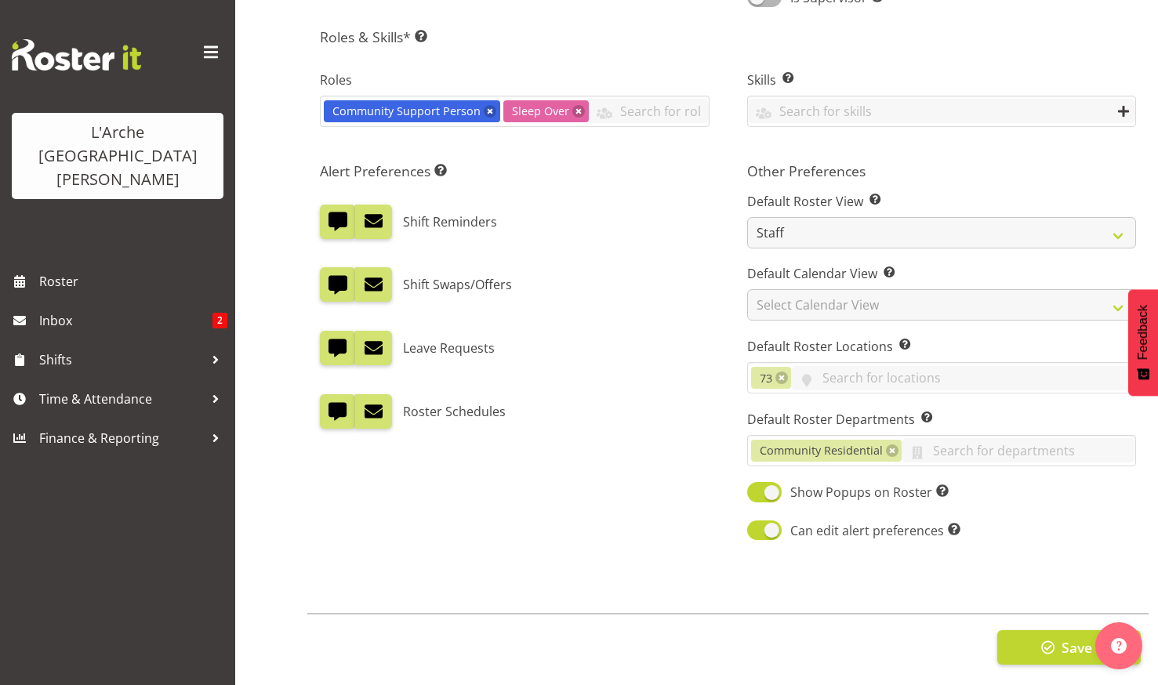
scroll to position [715, 0]
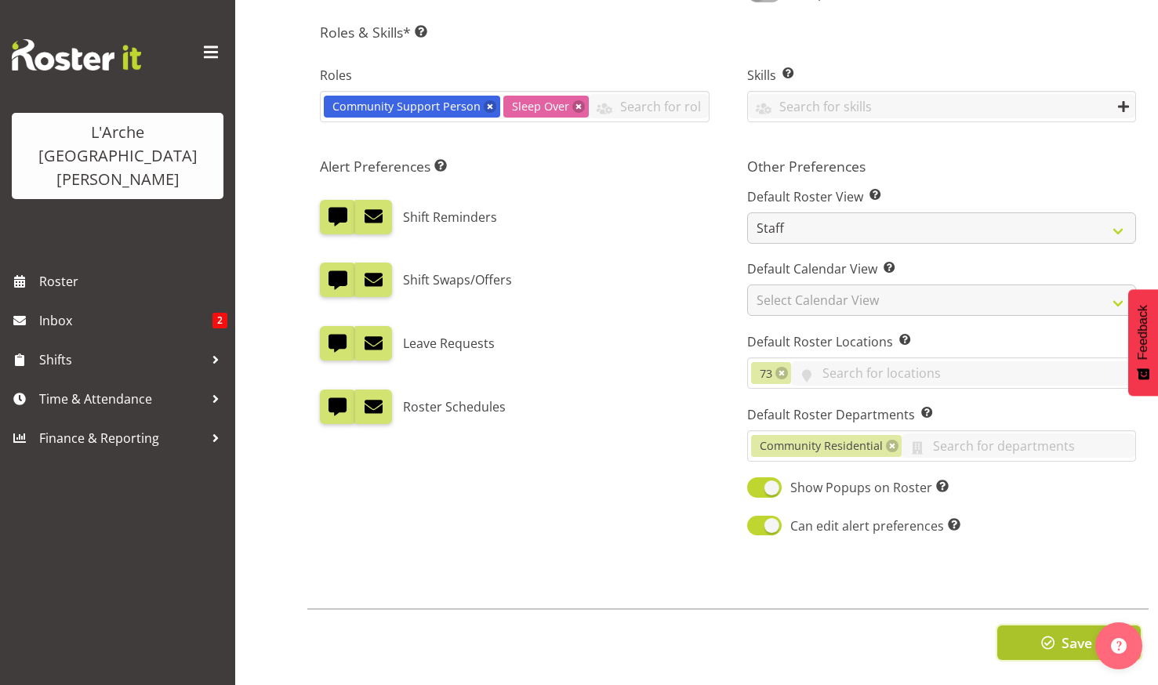
click at [1060, 626] on button "Save" at bounding box center [1069, 643] width 144 height 35
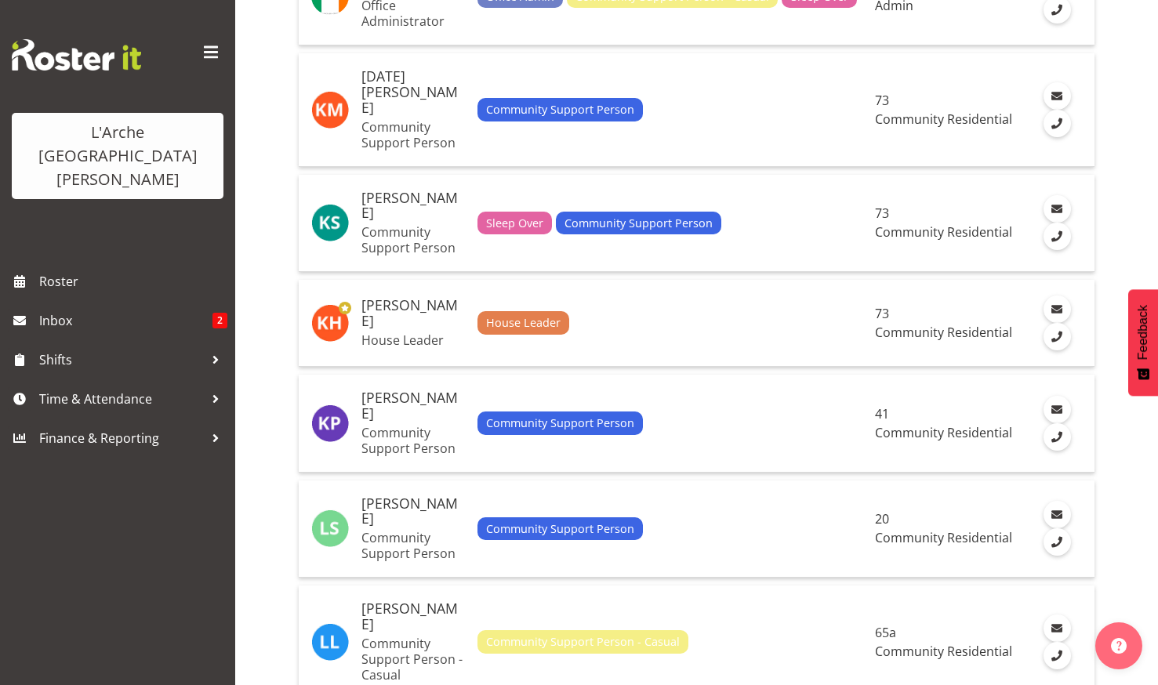
scroll to position [2353, 0]
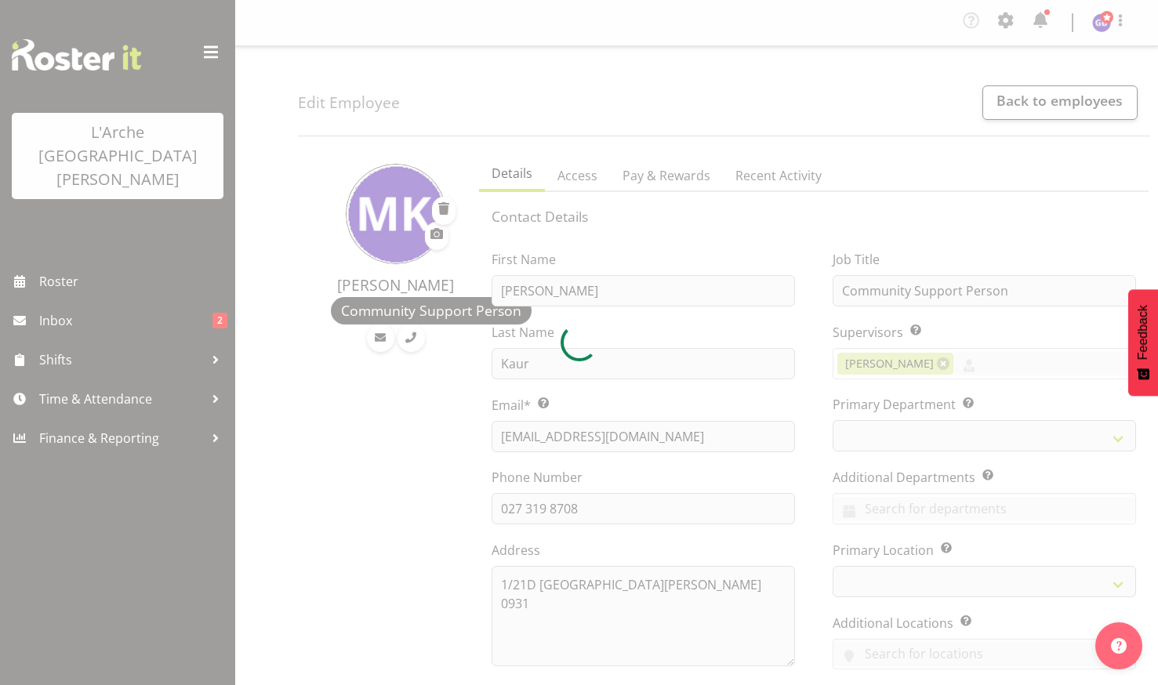
select select "TimelineWeek"
select select
select select "4"
select select "17"
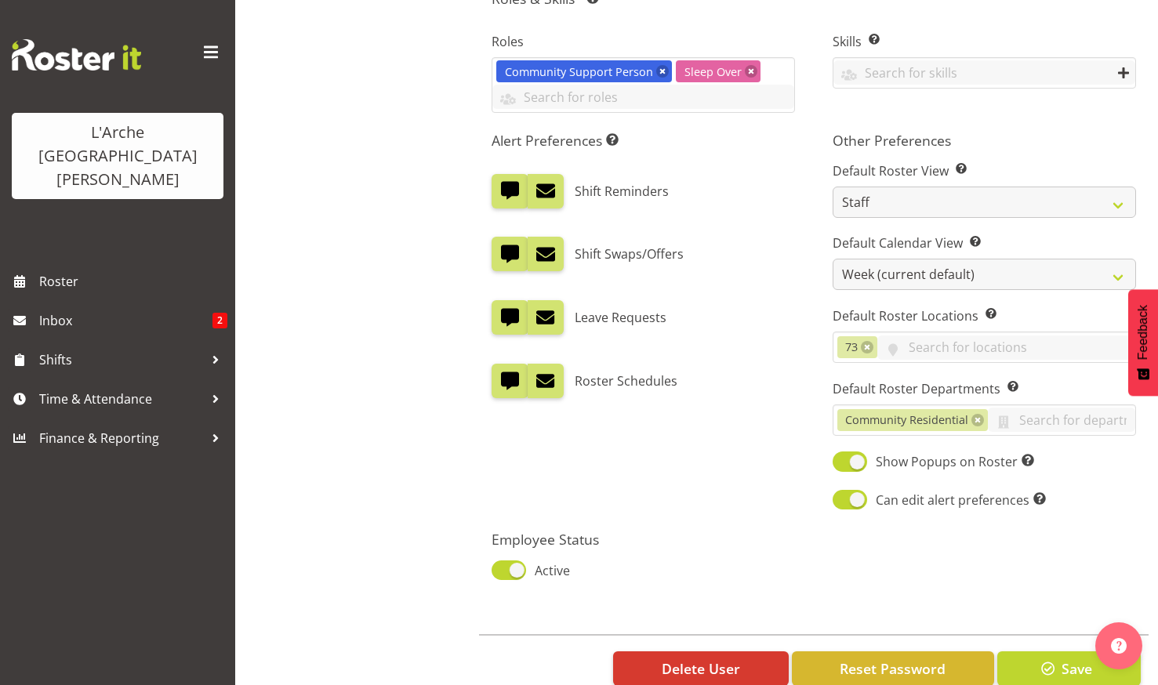
scroll to position [775, 0]
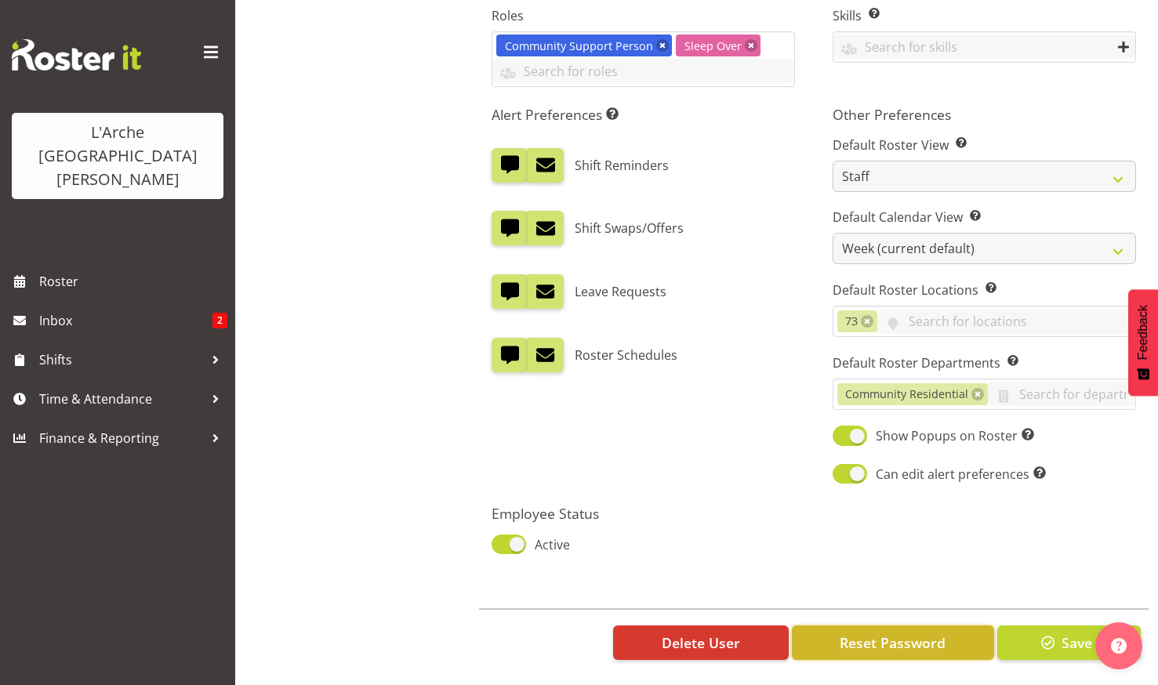
click at [877, 633] on span "Reset Password" at bounding box center [893, 643] width 106 height 20
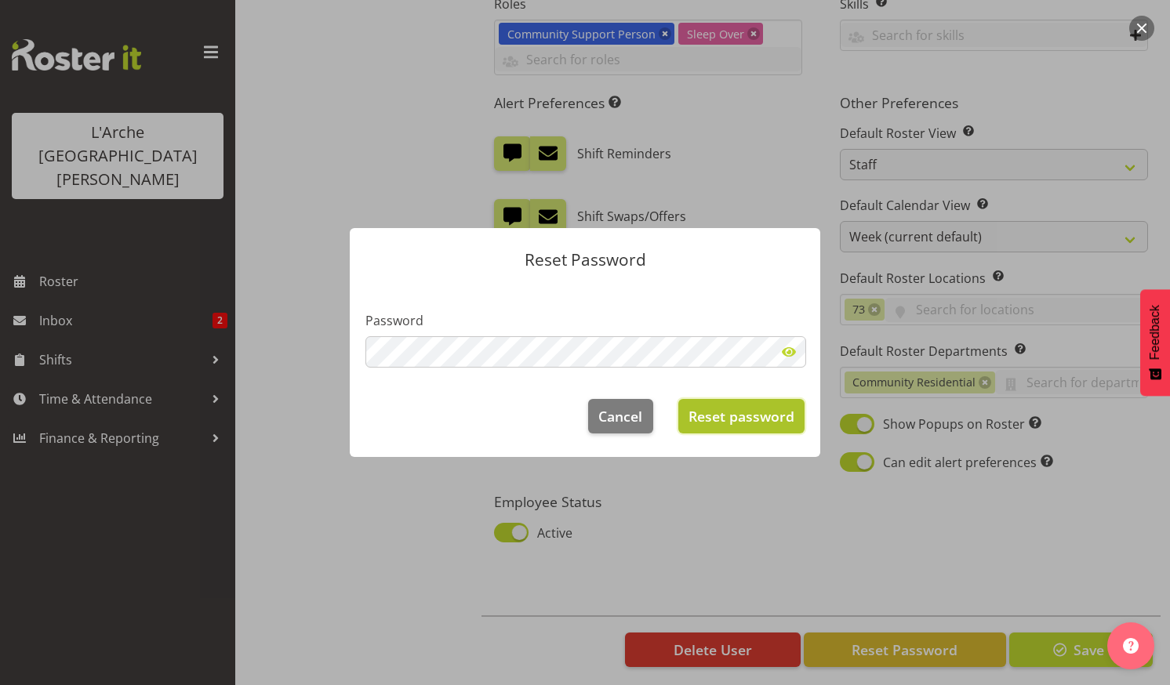
click at [723, 414] on span "Reset password" at bounding box center [741, 416] width 106 height 20
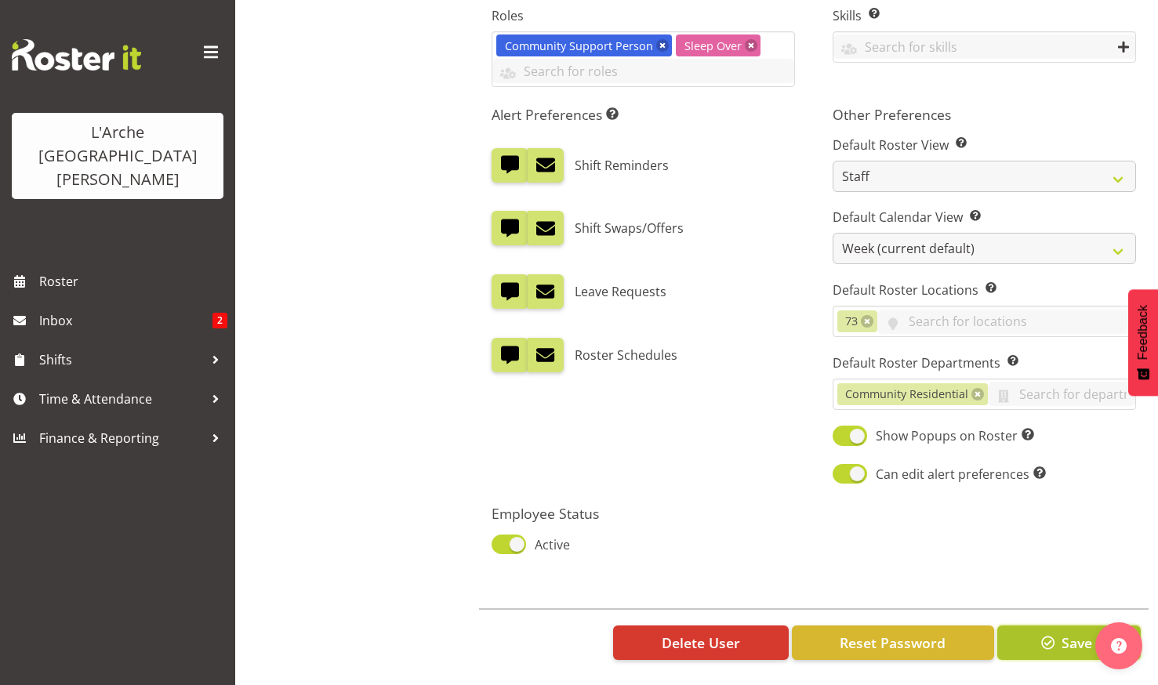
click at [1063, 633] on span "Save" at bounding box center [1077, 643] width 31 height 20
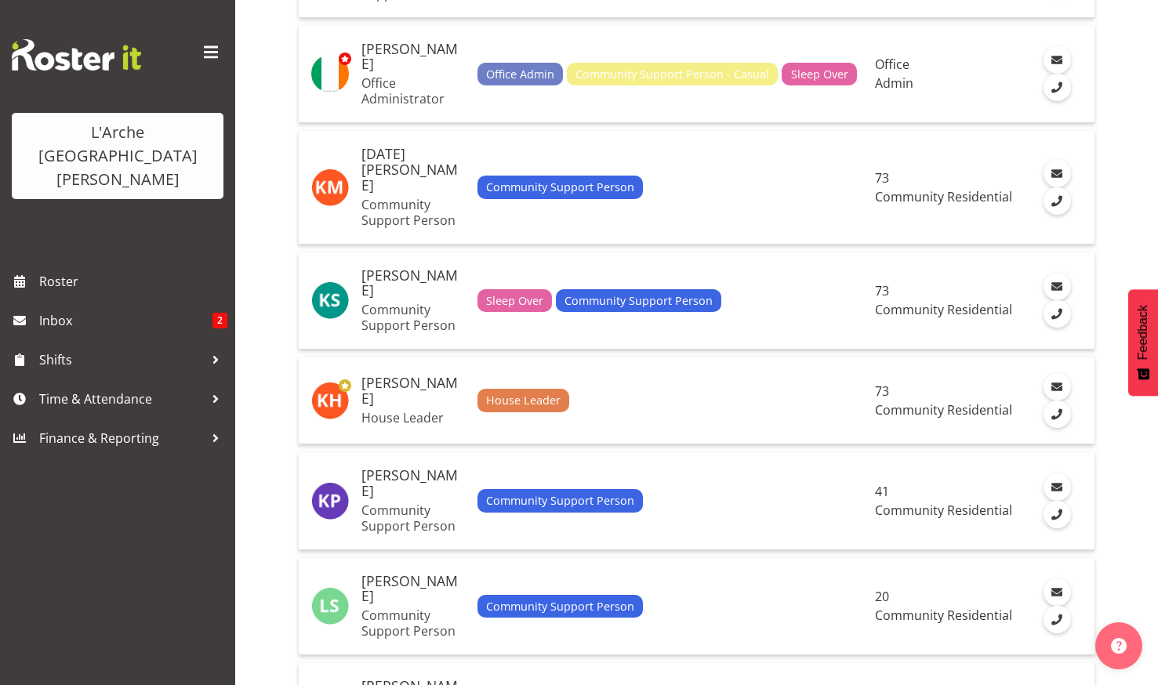
scroll to position [2509, 0]
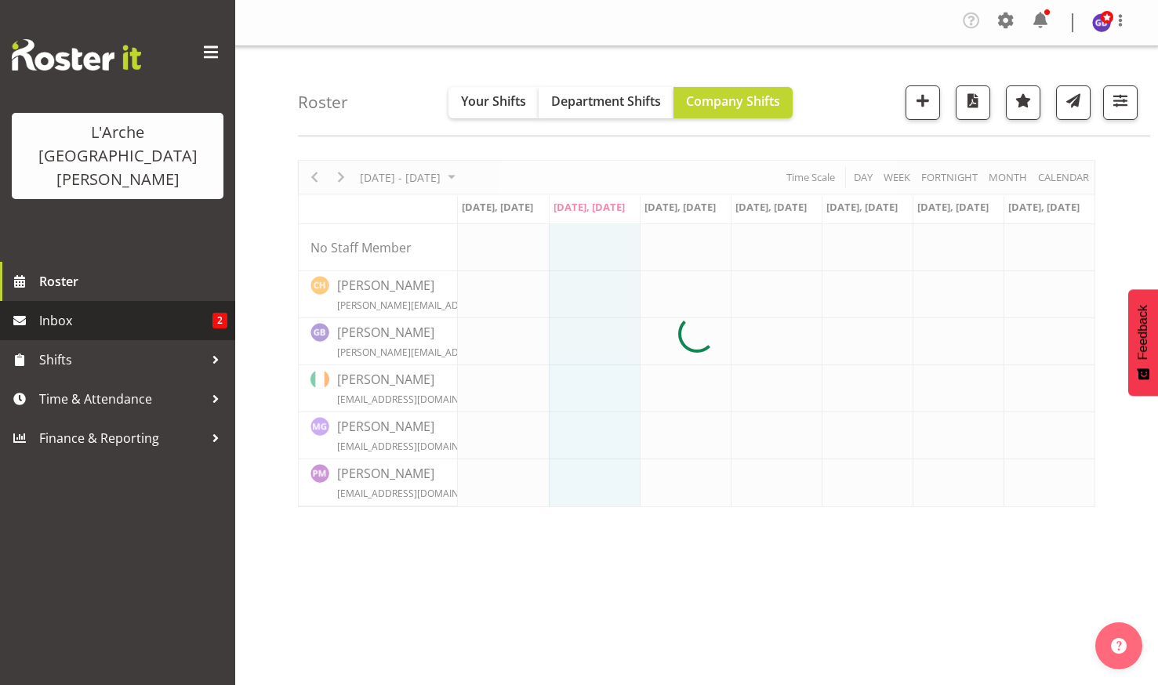
click at [70, 309] on span "Inbox" at bounding box center [125, 321] width 173 height 24
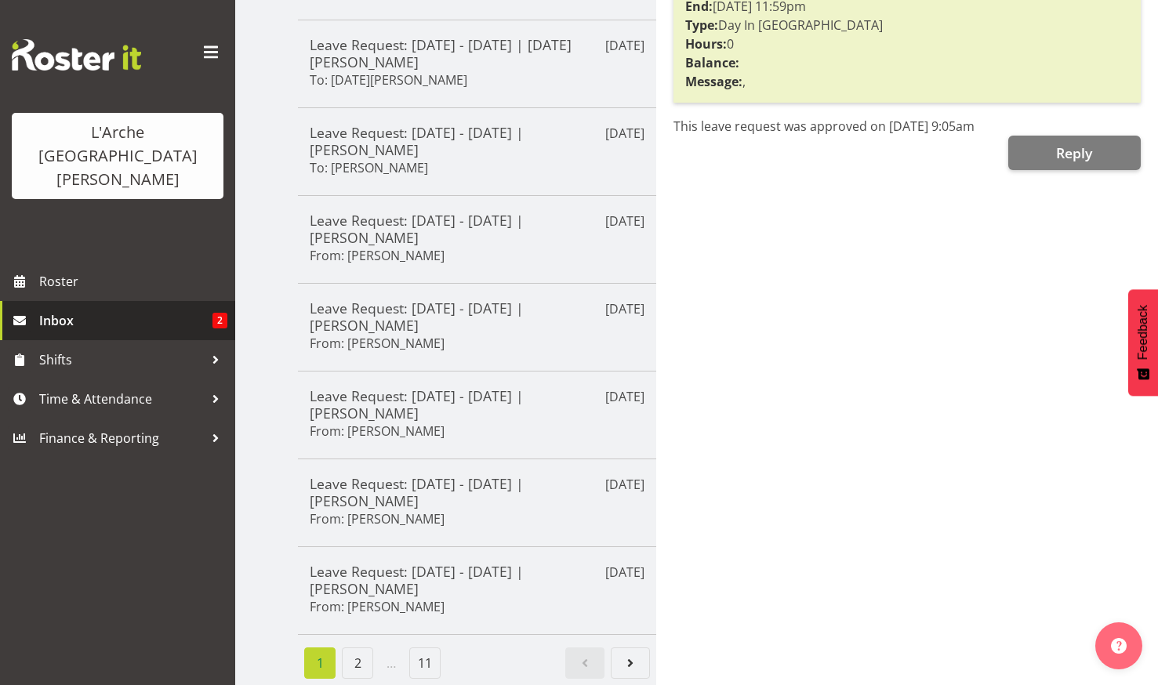
scroll to position [473, 0]
click at [357, 649] on link "2" at bounding box center [357, 663] width 31 height 31
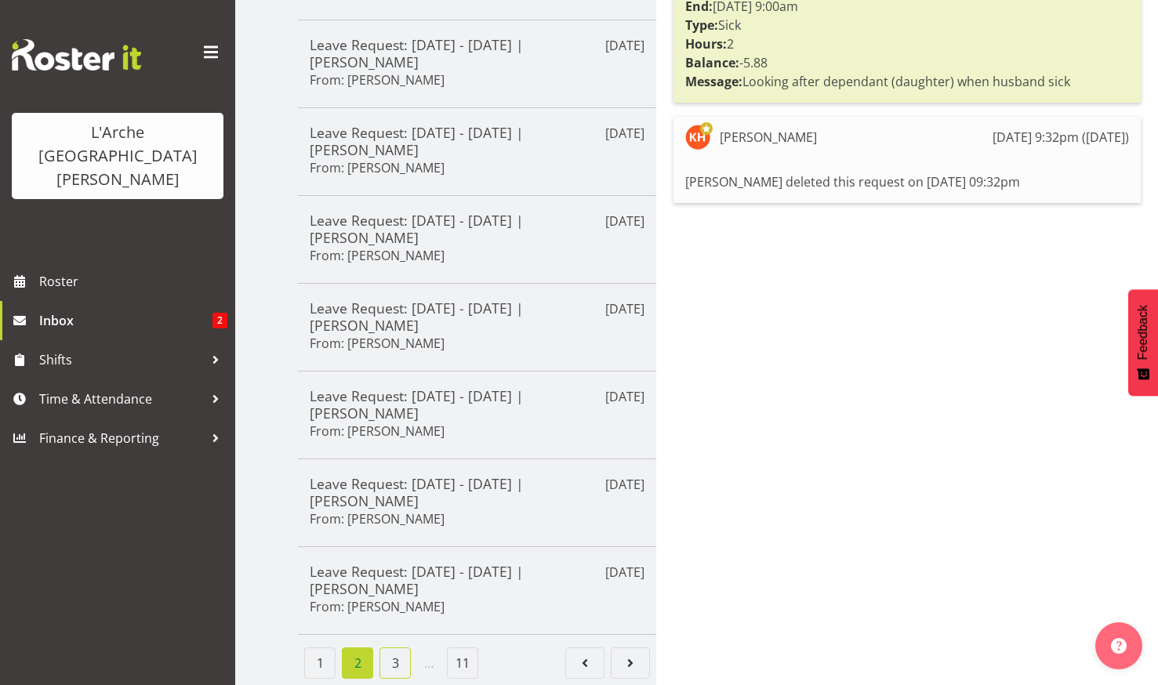
click at [392, 648] on link "3" at bounding box center [395, 663] width 31 height 31
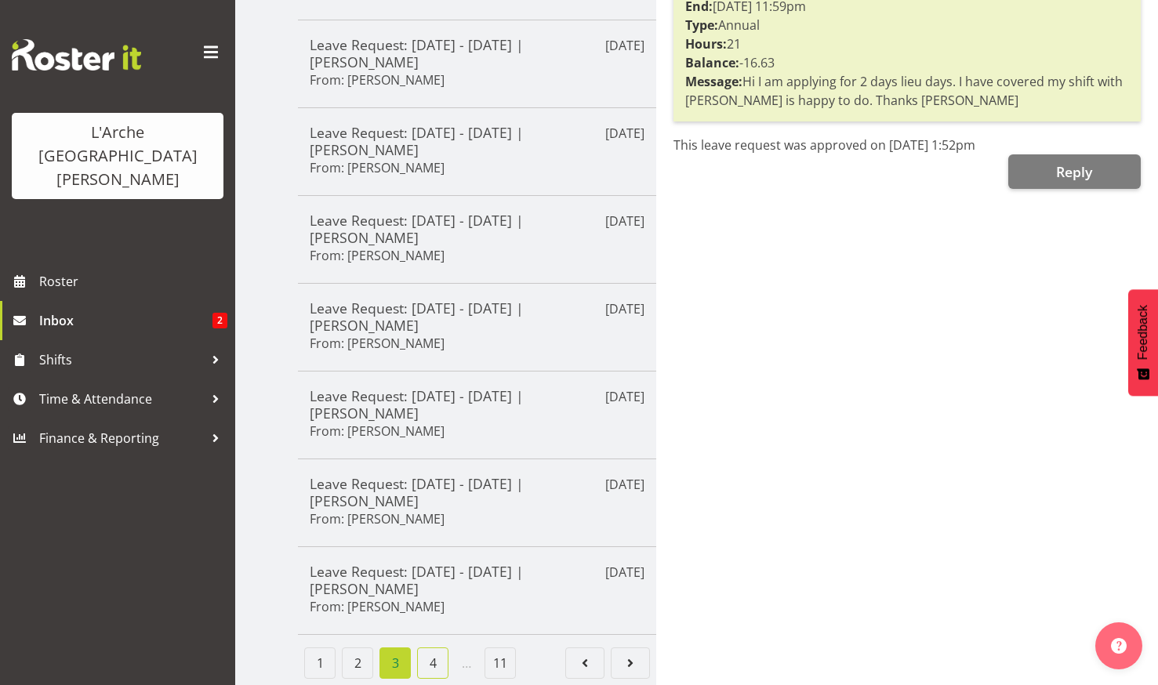
click at [431, 648] on link "4" at bounding box center [432, 663] width 31 height 31
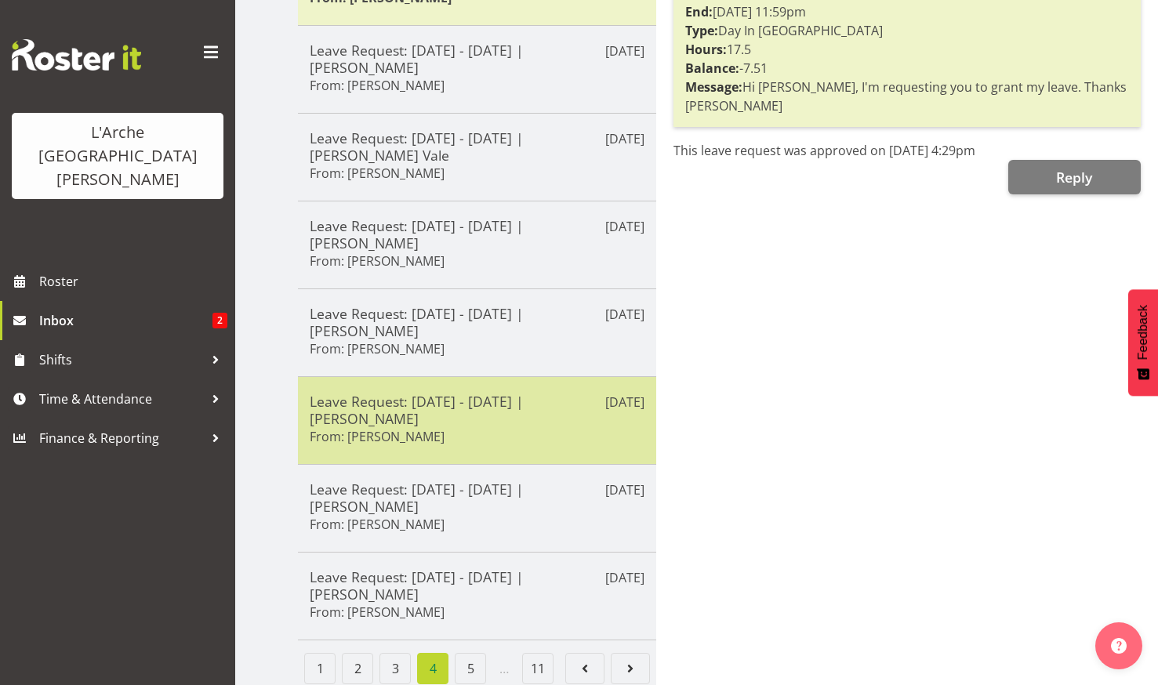
scroll to position [142, 0]
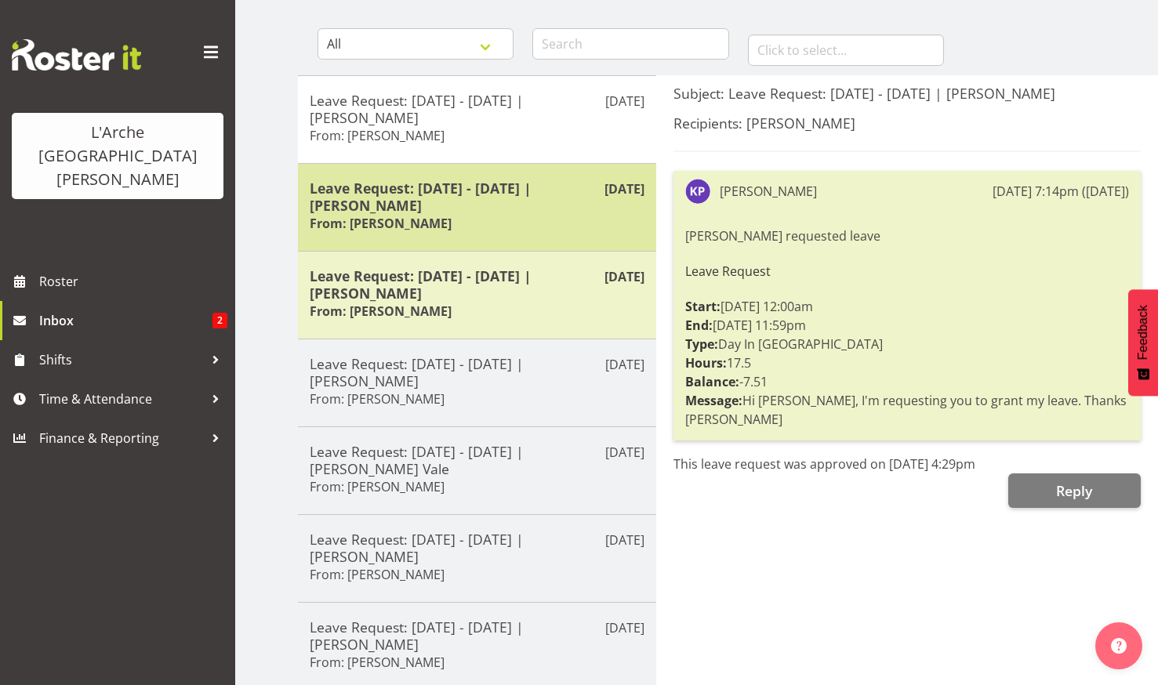
click at [427, 201] on h5 "Leave Request: 23/05/25 - 28/05/25 | Krishnaben Patel" at bounding box center [477, 197] width 335 height 35
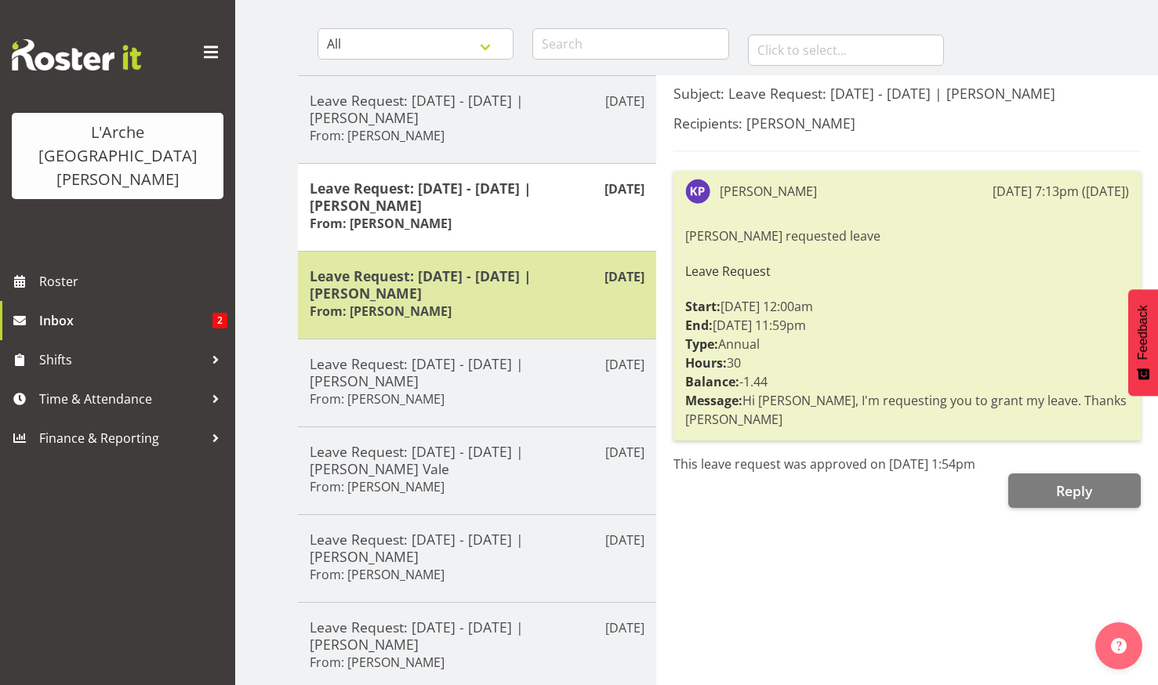
click at [426, 279] on h5 "Leave Request: 22/05/25 - 22/05/25 | Krishnaben Patel" at bounding box center [477, 284] width 335 height 35
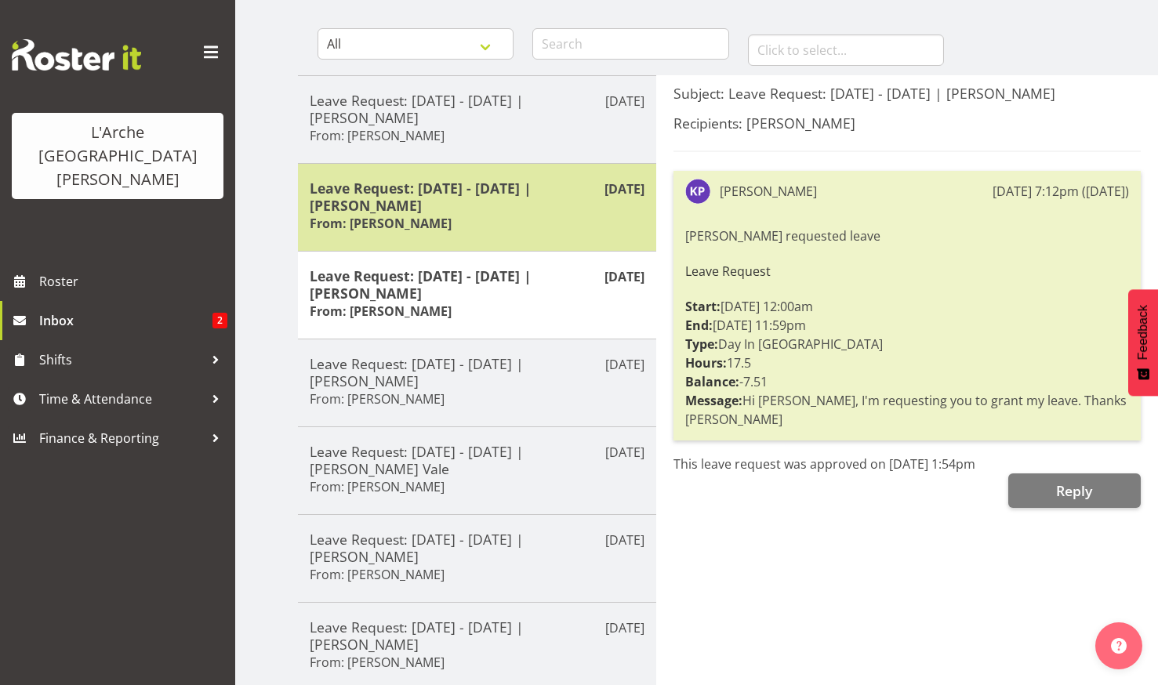
click at [416, 183] on h5 "Leave Request: 23/05/25 - 28/05/25 | Krishnaben Patel" at bounding box center [477, 197] width 335 height 35
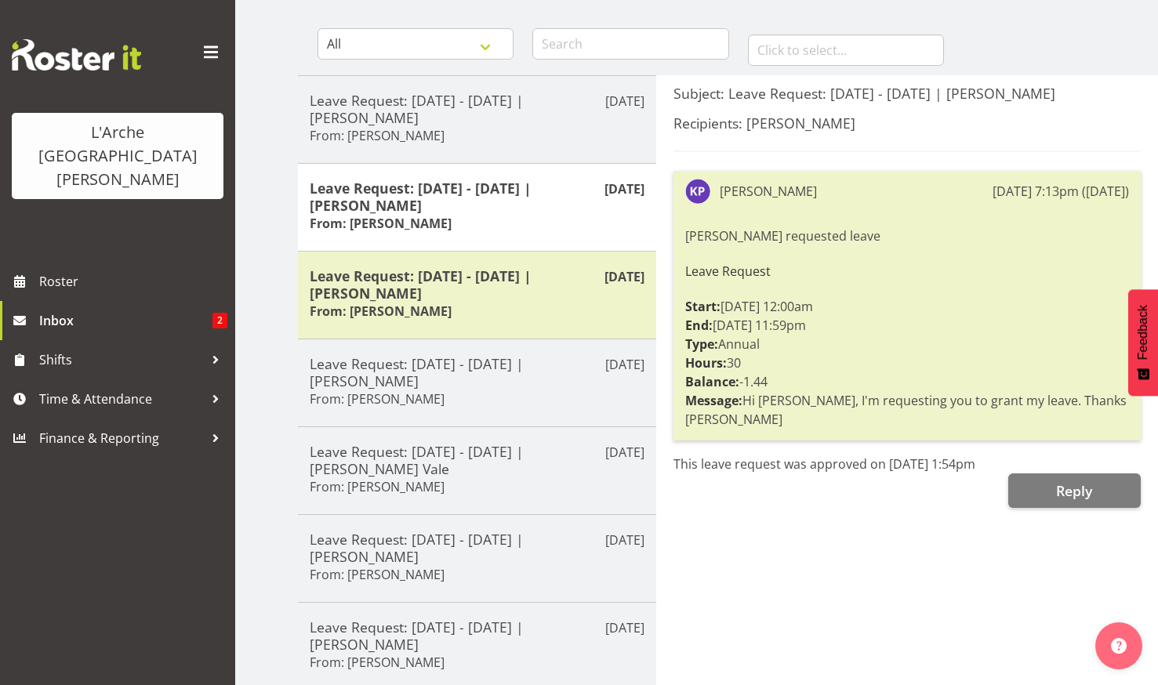
click at [260, 316] on div "Inbox All General Shift Offers Shift Swap Offers Leave Requests January Februar…" at bounding box center [696, 454] width 923 height 1100
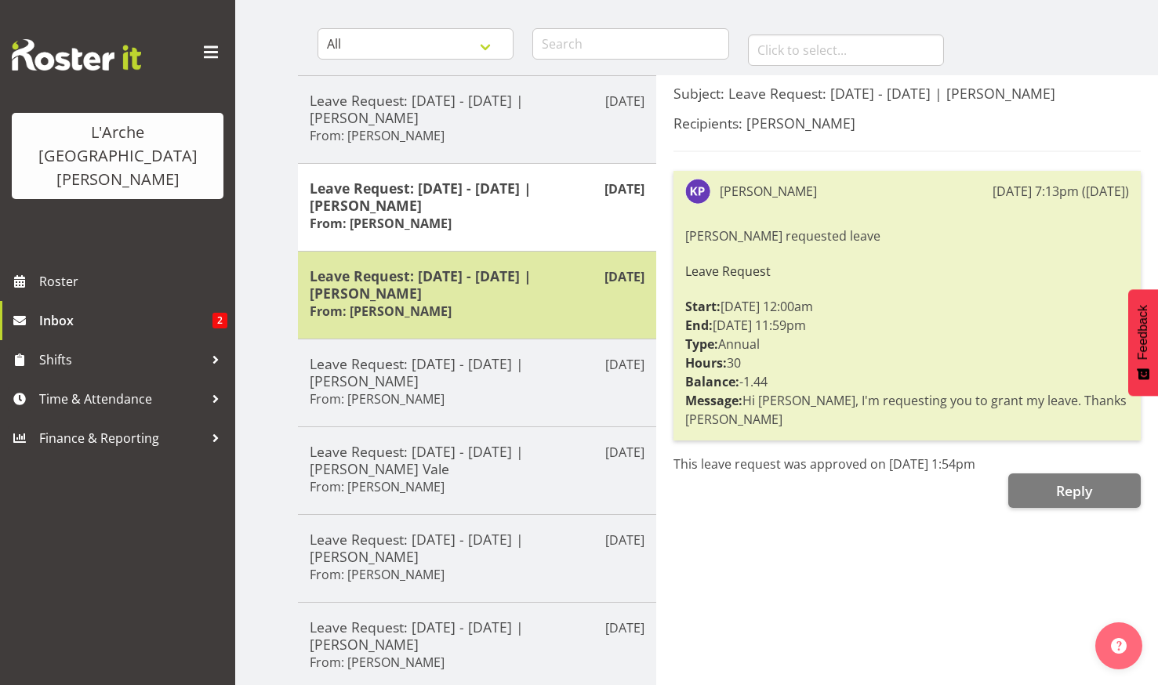
click at [444, 282] on h5 "Leave Request: 22/05/25 - 22/05/25 | Krishnaben Patel" at bounding box center [477, 284] width 335 height 35
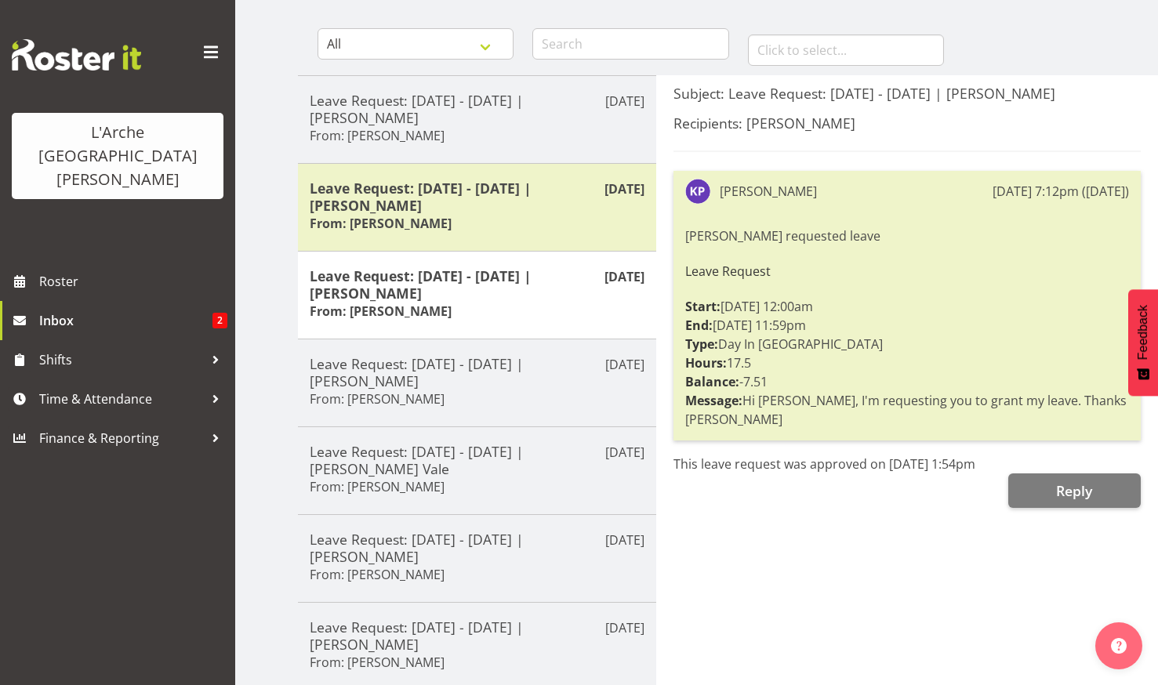
click at [260, 300] on div "Inbox All General Shift Offers Shift Swap Offers Leave Requests January Februar…" at bounding box center [696, 454] width 923 height 1100
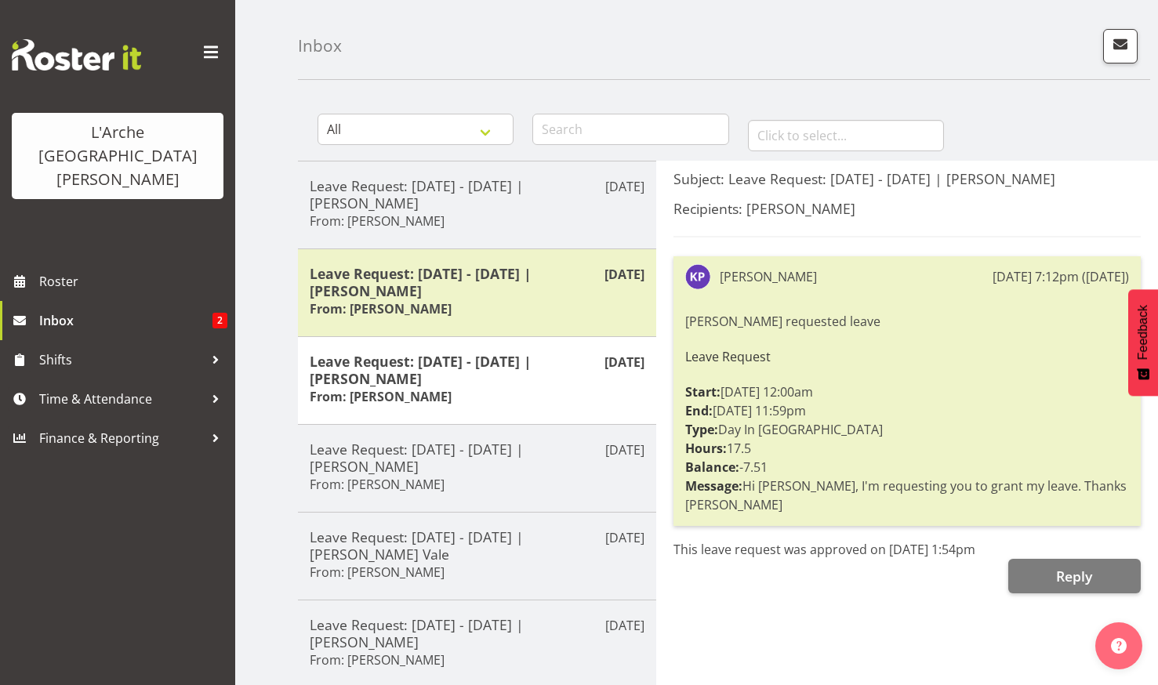
scroll to position [0, 0]
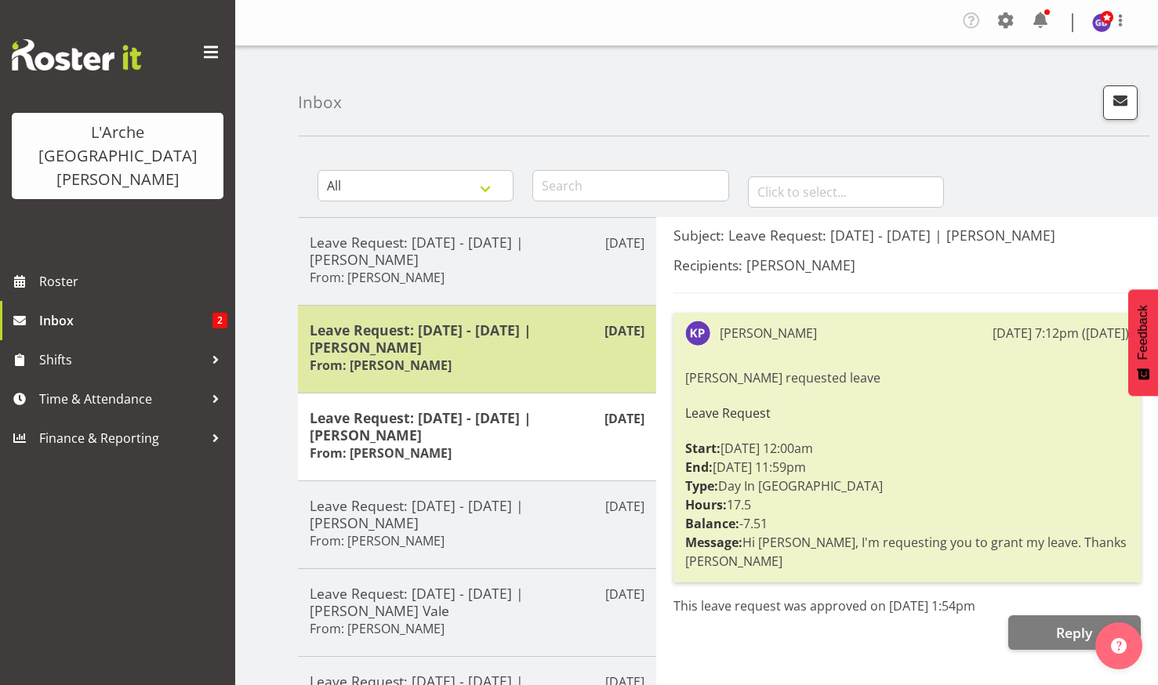
click at [444, 342] on h5 "Leave Request: 23/05/25 - 28/05/25 | Krishnaben Patel" at bounding box center [477, 339] width 335 height 35
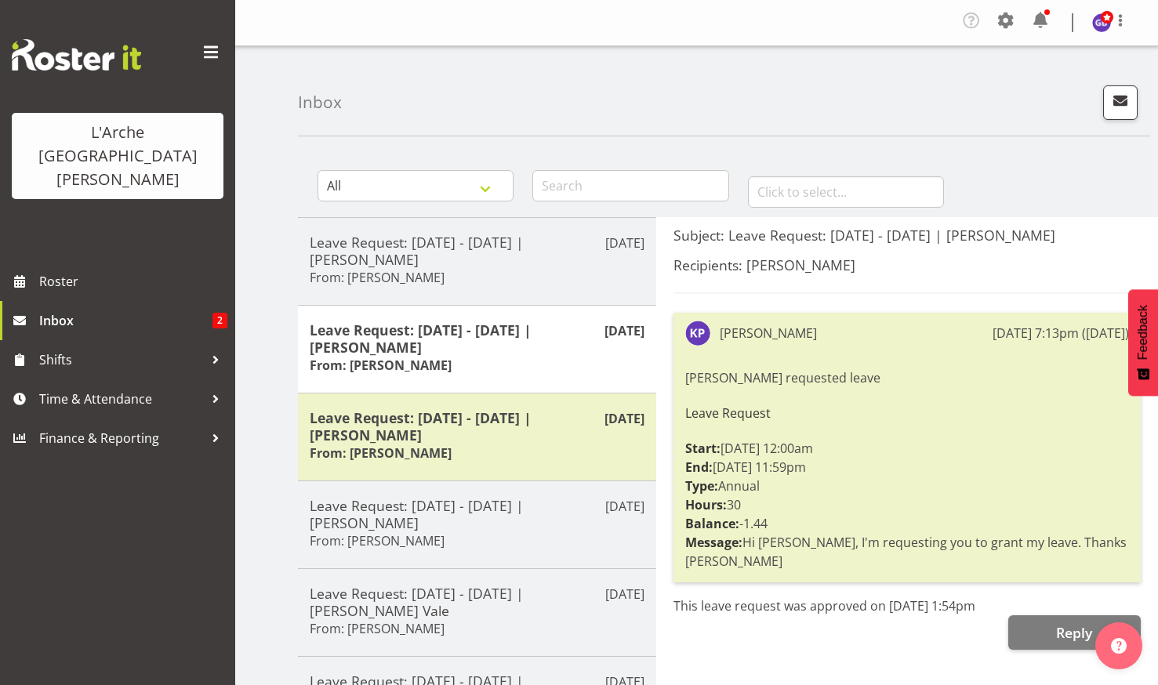
click at [276, 132] on div "Inbox All General Shift Offers Shift Swap Offers Leave Requests January Februar…" at bounding box center [696, 596] width 923 height 1100
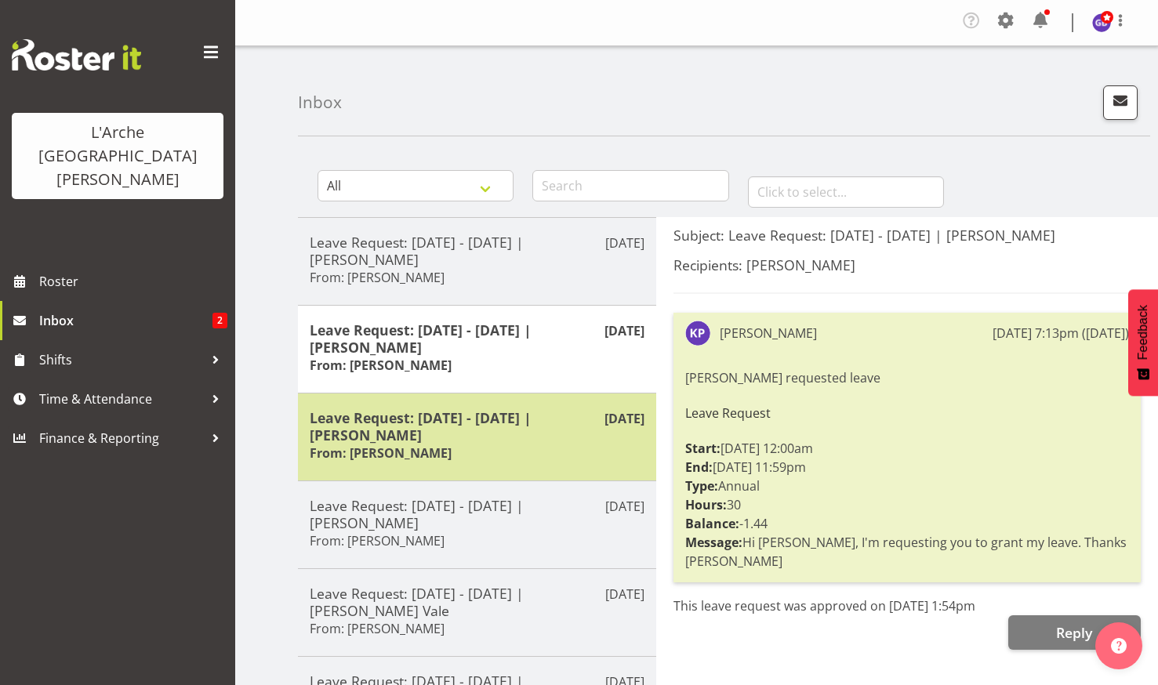
click at [416, 428] on h5 "Leave Request: 22/05/25 - 22/05/25 | Krishnaben Patel" at bounding box center [477, 426] width 335 height 35
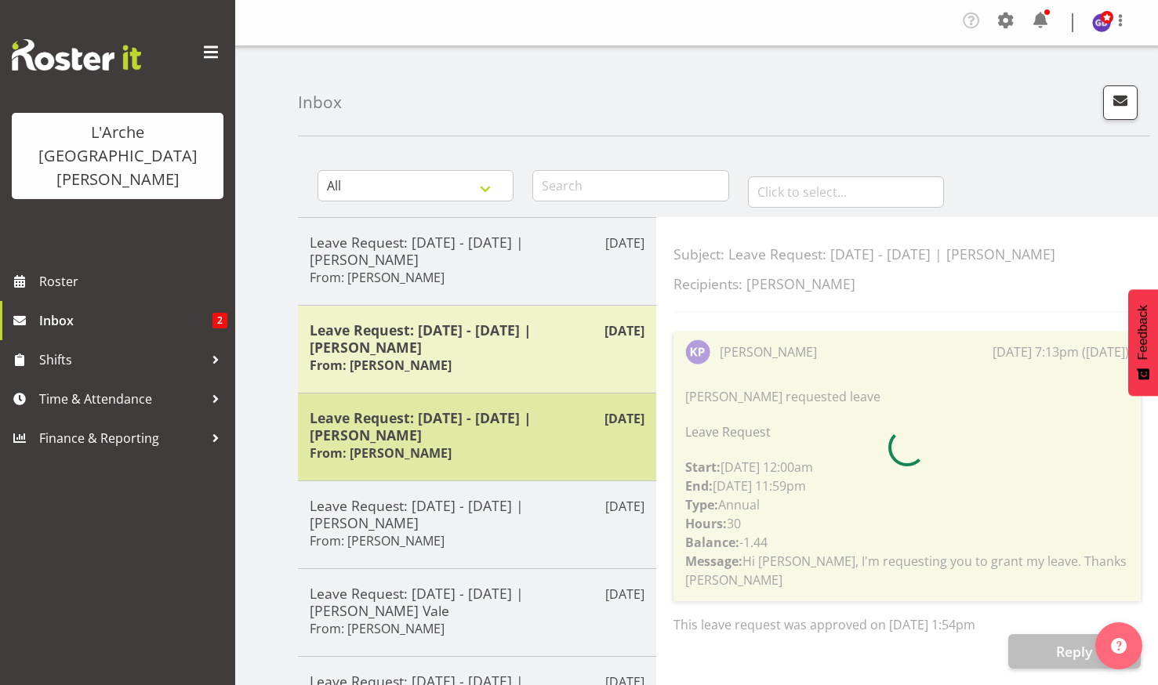
click at [416, 428] on h5 "Leave Request: 22/05/25 - 22/05/25 | Krishnaben Patel" at bounding box center [477, 426] width 335 height 35
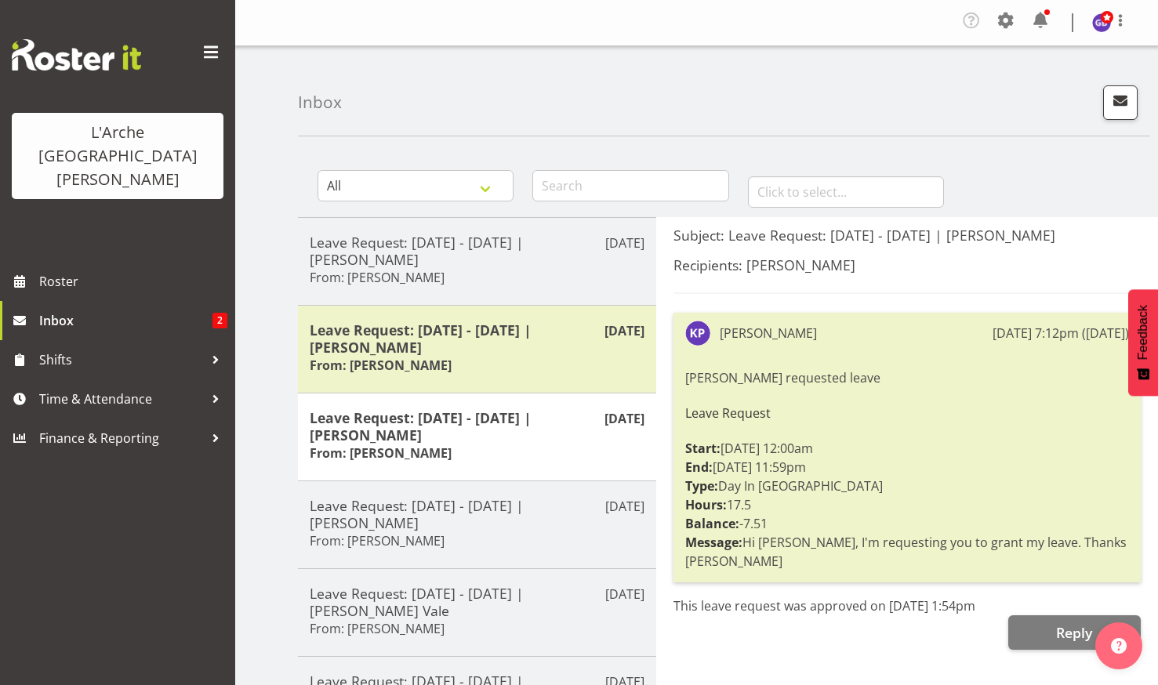
drag, startPoint x: 416, startPoint y: 428, endPoint x: 244, endPoint y: 305, distance: 211.3
click at [244, 305] on div "Inbox All General Shift Offers Shift Swap Offers Leave Requests January Februar…" at bounding box center [696, 596] width 923 height 1100
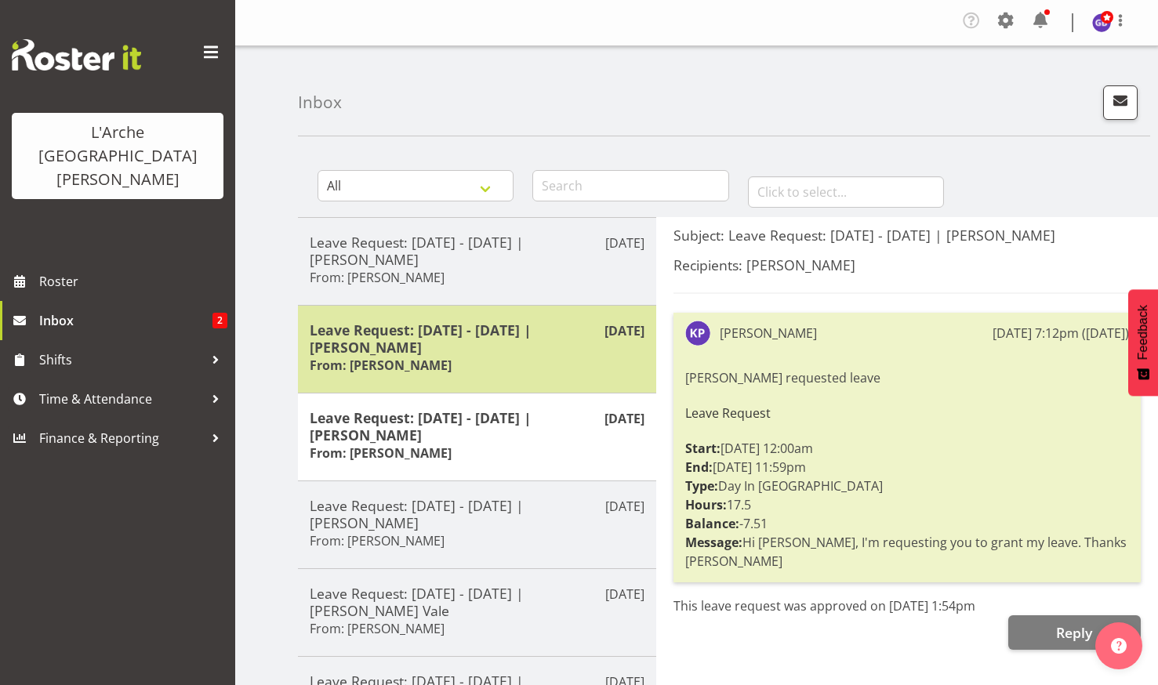
click at [460, 341] on h5 "Leave Request: 23/05/25 - 28/05/25 | Krishnaben Patel" at bounding box center [477, 339] width 335 height 35
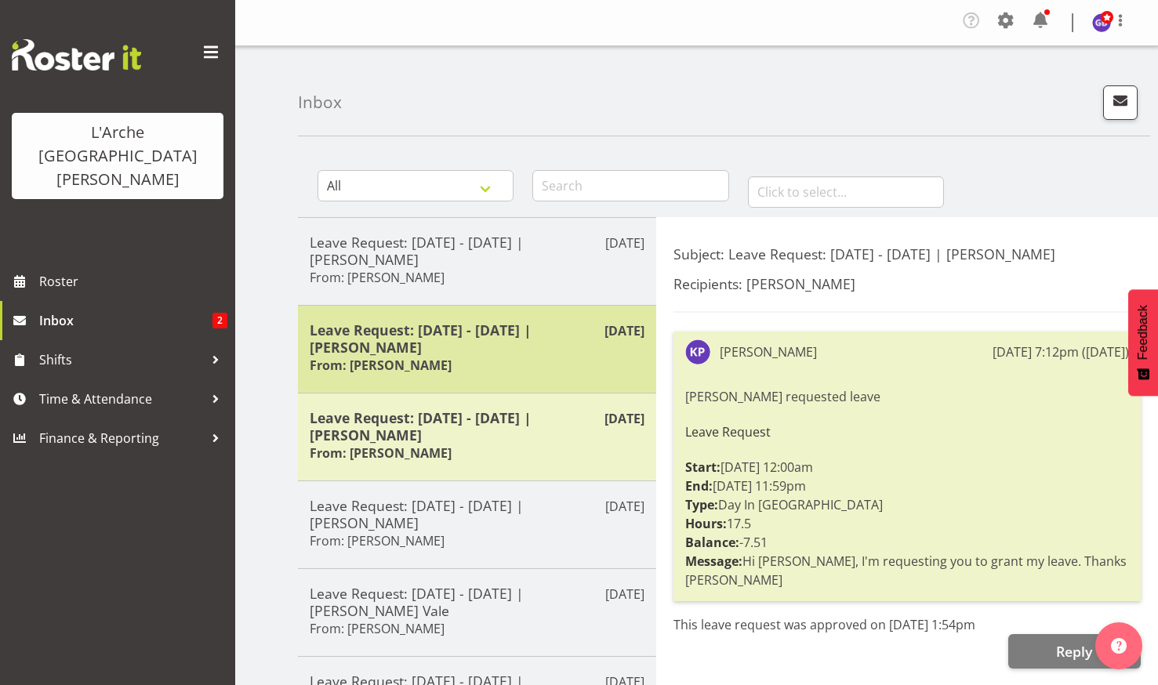
click at [460, 341] on h5 "Leave Request: 23/05/25 - 28/05/25 | Krishnaben Patel" at bounding box center [477, 339] width 335 height 35
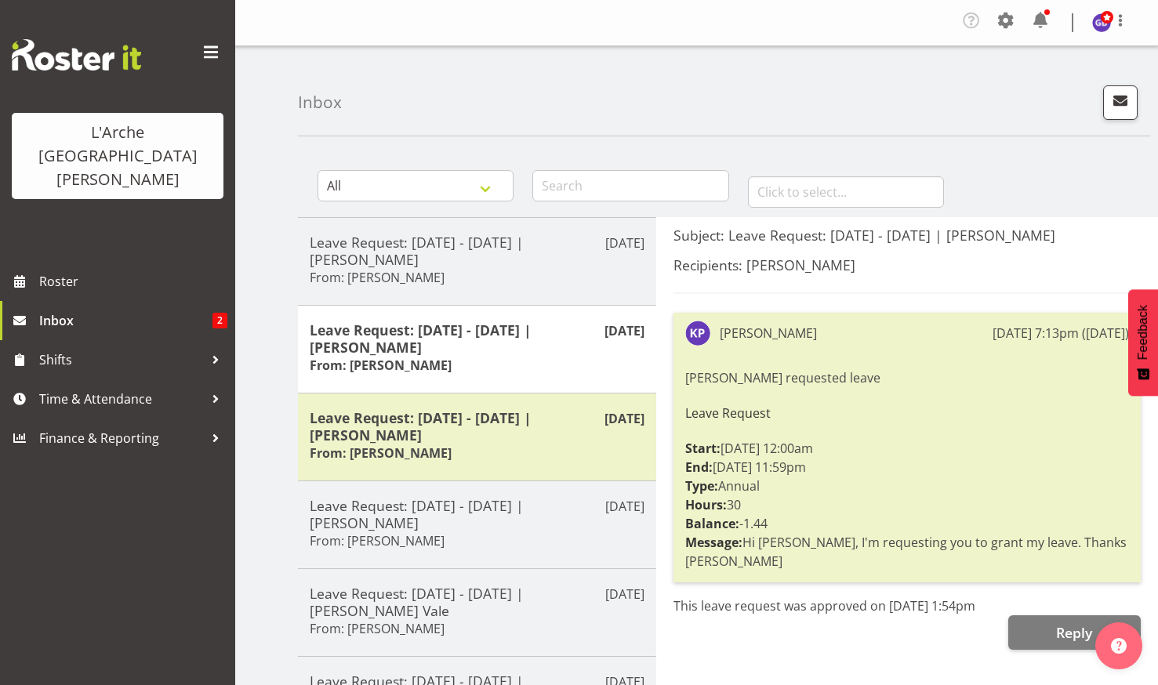
click at [276, 337] on div "Inbox All General Shift Offers Shift Swap Offers Leave Requests January Februar…" at bounding box center [696, 596] width 923 height 1100
click at [59, 309] on span "Inbox" at bounding box center [125, 321] width 173 height 24
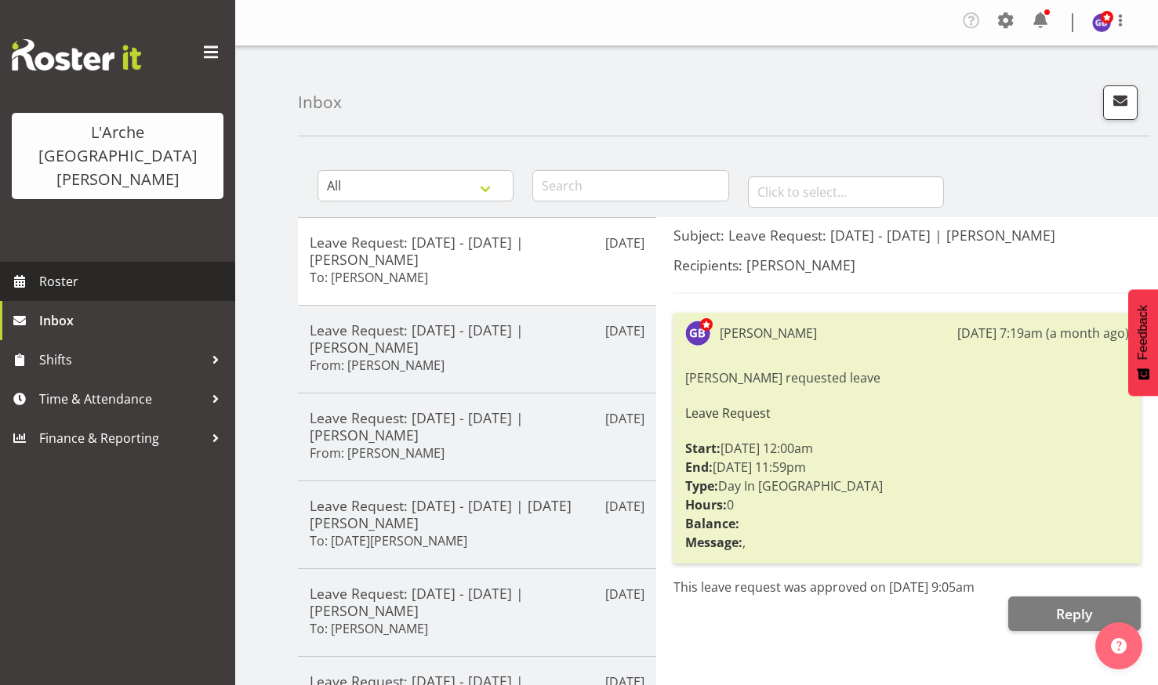
click at [68, 270] on span "Roster" at bounding box center [133, 282] width 188 height 24
